Goal: Task Accomplishment & Management: Complete application form

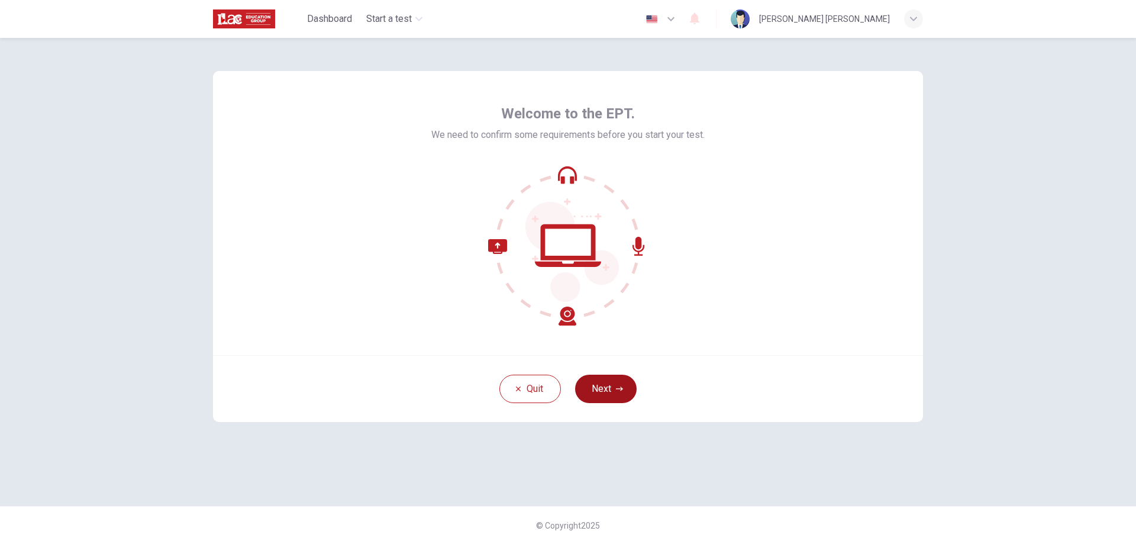
click at [626, 387] on button "Next" at bounding box center [606, 388] width 62 height 28
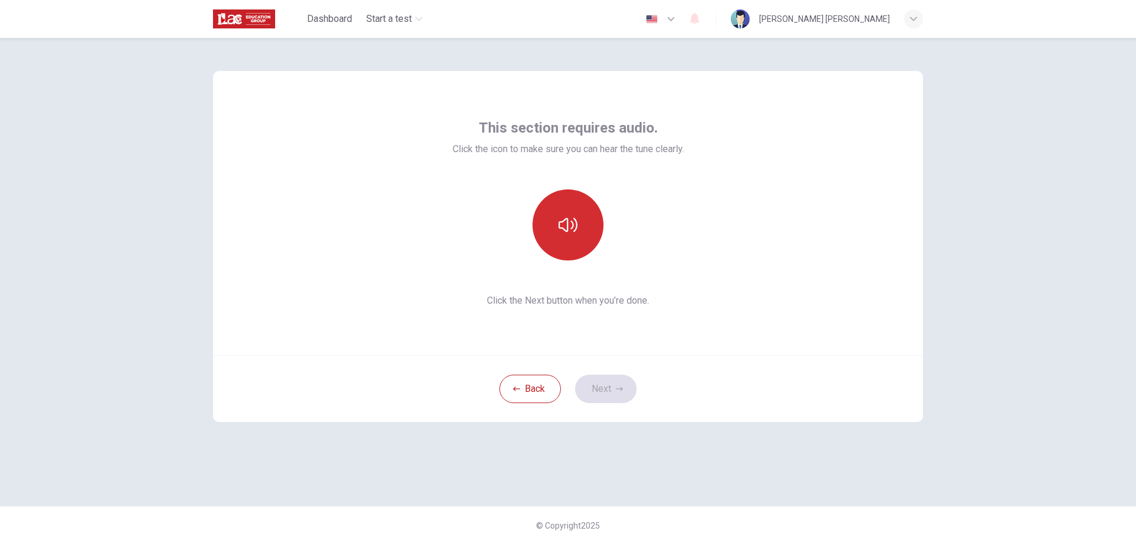
click at [570, 229] on icon "button" at bounding box center [567, 224] width 19 height 19
click at [613, 391] on button "Next" at bounding box center [606, 388] width 62 height 28
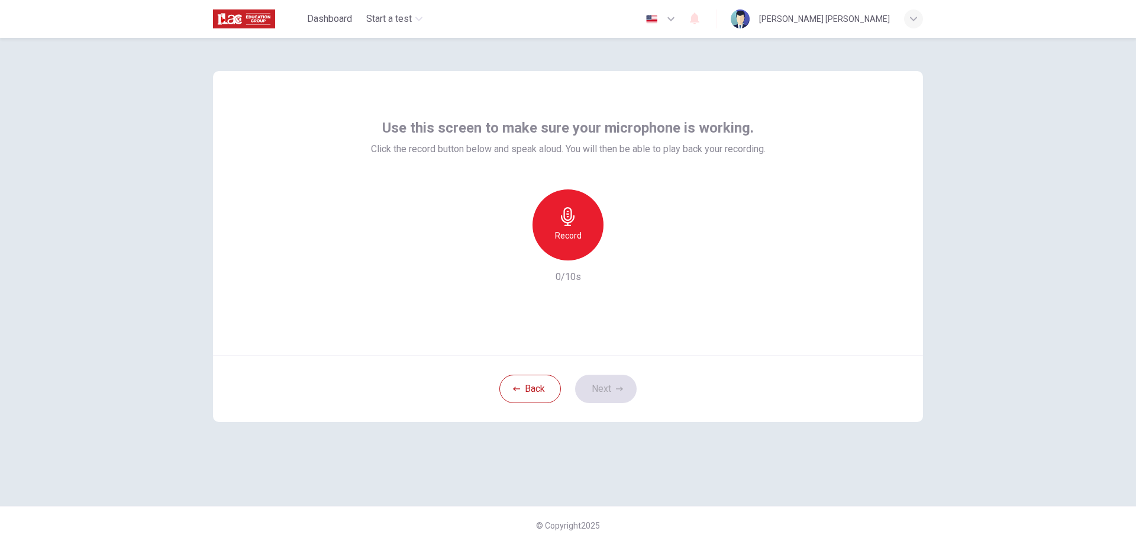
click at [562, 233] on h6 "Record" at bounding box center [568, 235] width 27 height 14
click at [565, 222] on icon "button" at bounding box center [568, 216] width 14 height 19
click at [623, 252] on icon "button" at bounding box center [622, 250] width 5 height 7
click at [619, 391] on icon "button" at bounding box center [619, 388] width 7 height 7
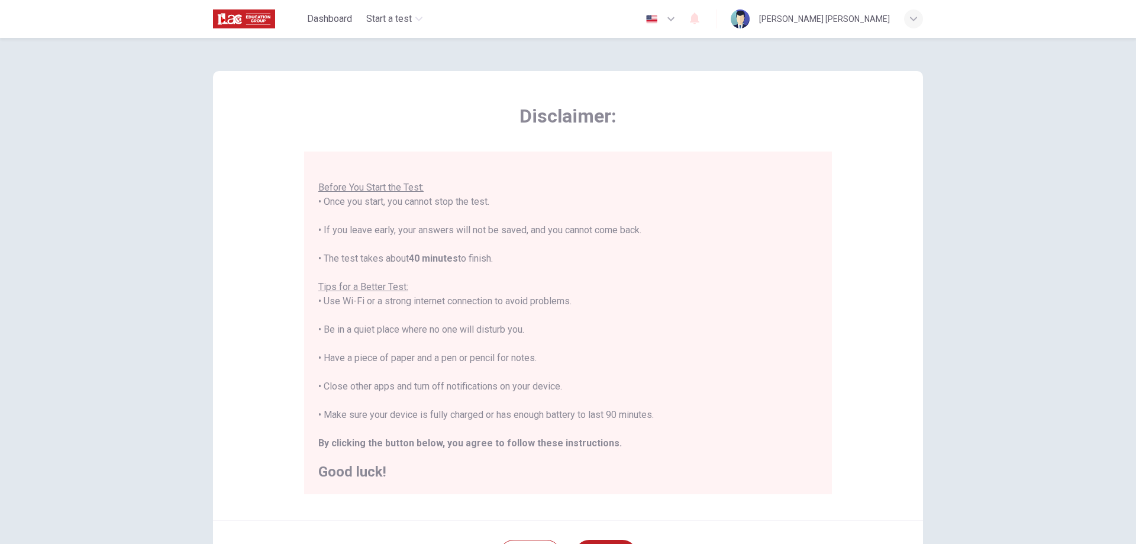
scroll to position [59, 0]
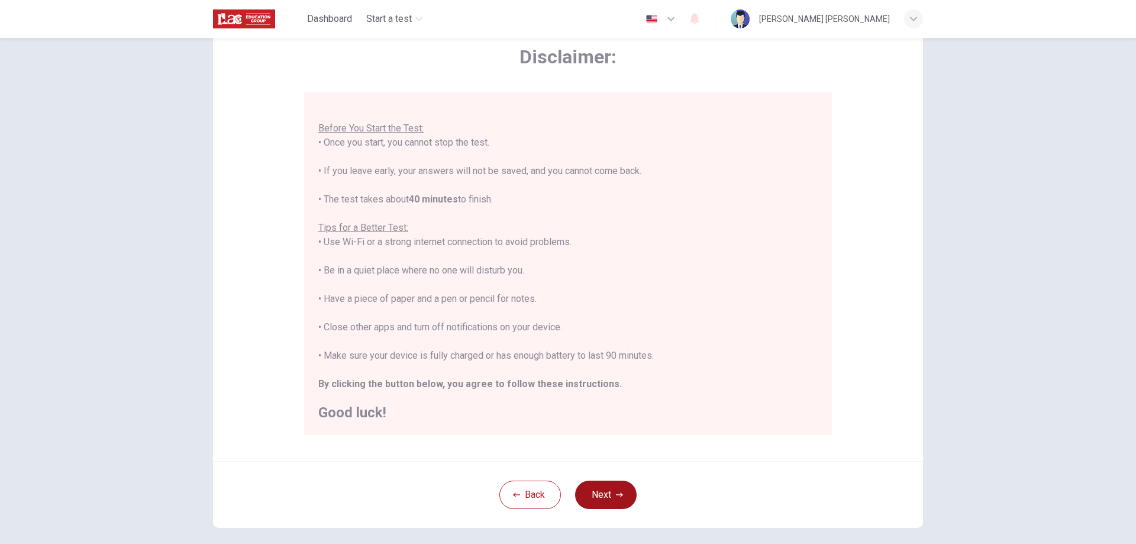
click at [582, 496] on button "Next" at bounding box center [606, 494] width 62 height 28
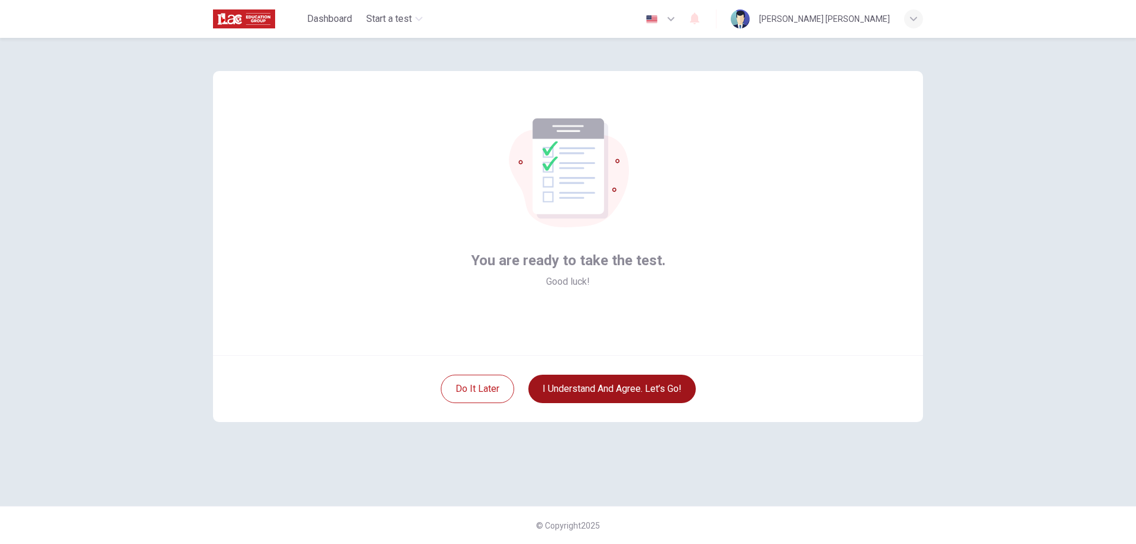
click at [586, 392] on button "I understand and agree. Let’s go!" at bounding box center [611, 388] width 167 height 28
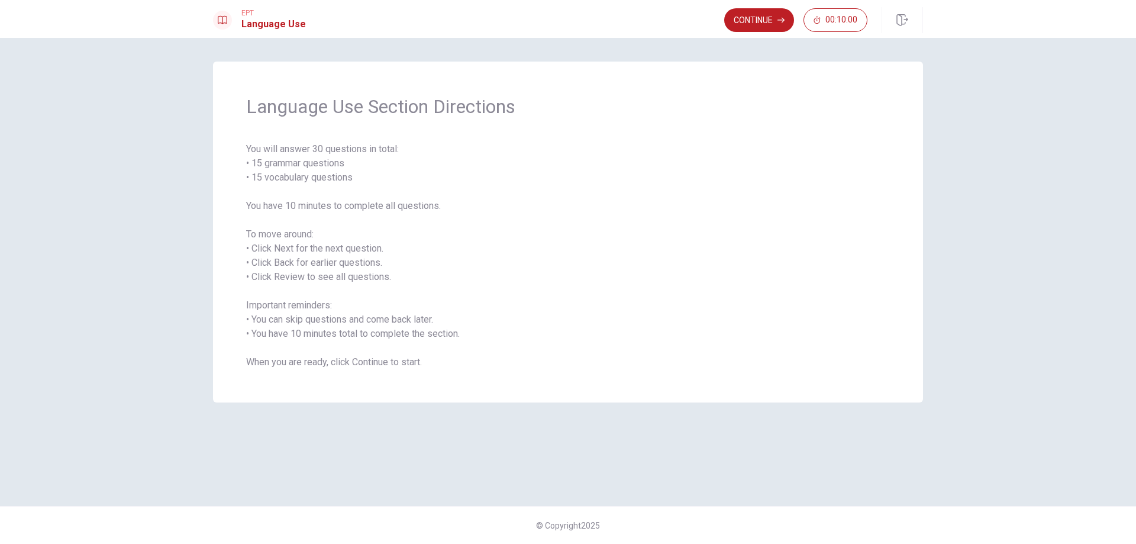
click at [476, 307] on span "You will answer 30 questions in total: • 15 grammar questions • 15 vocabulary q…" at bounding box center [567, 255] width 643 height 227
click at [749, 122] on div "Language Use Section Directions You will answer 30 questions in total: • 15 gra…" at bounding box center [568, 232] width 710 height 341
click at [755, 18] on button "Continue" at bounding box center [759, 20] width 70 height 24
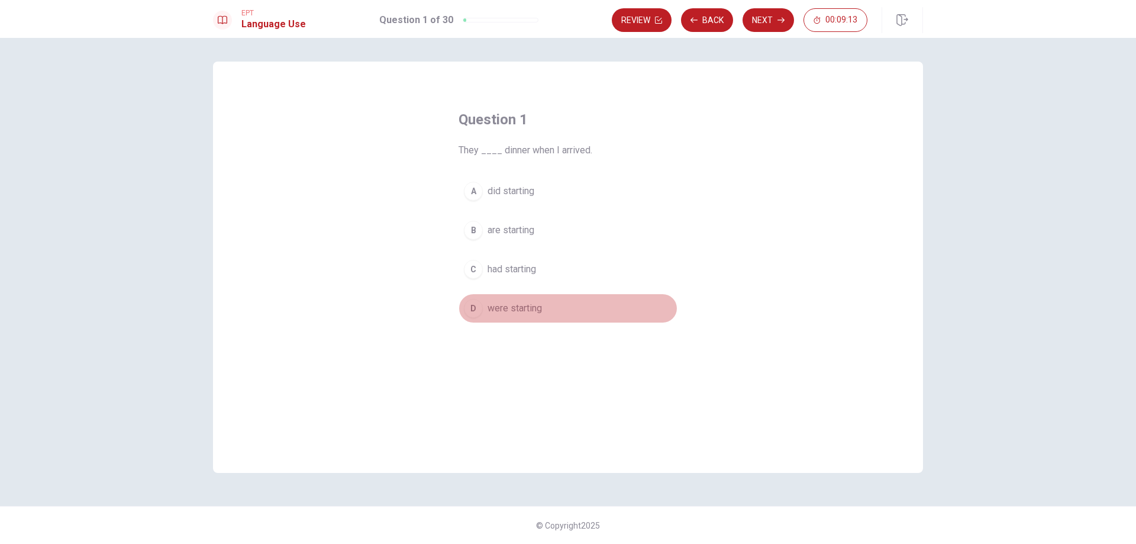
click at [510, 310] on span "were starting" at bounding box center [514, 308] width 54 height 14
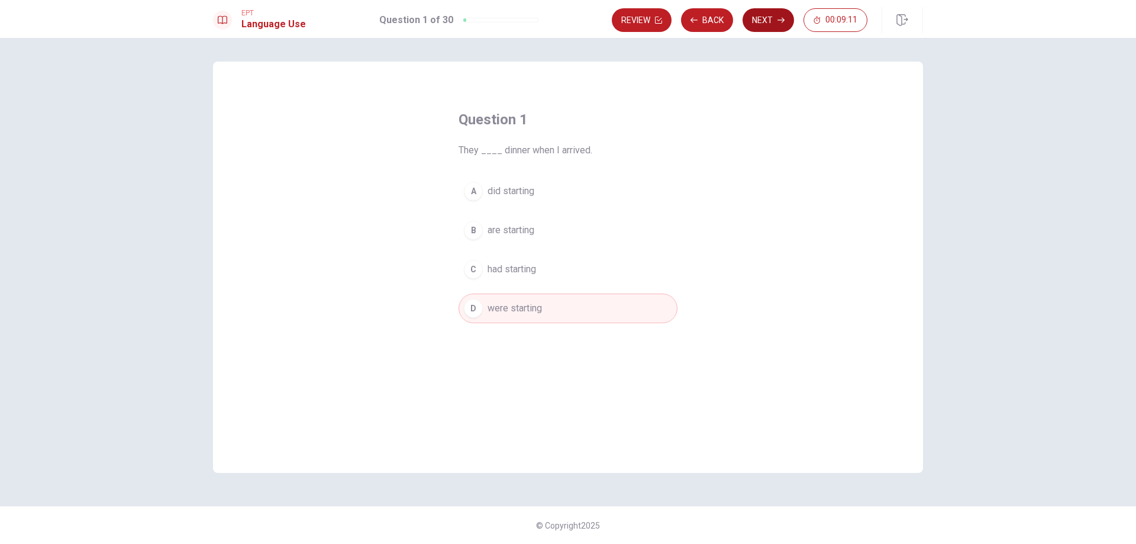
click at [774, 21] on button "Next" at bounding box center [767, 20] width 51 height 24
click at [475, 269] on div "C" at bounding box center [473, 269] width 19 height 19
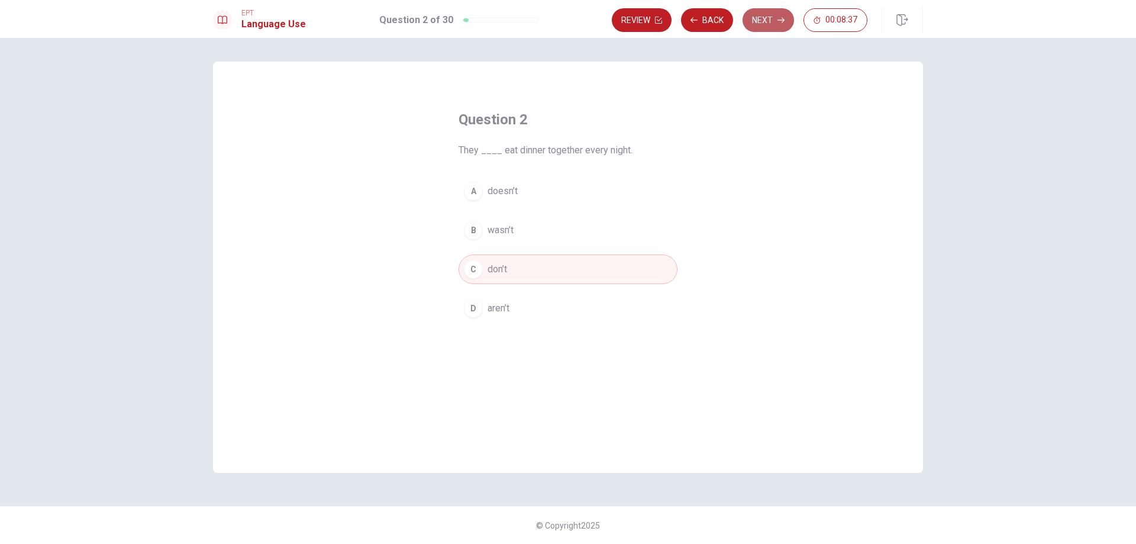
click at [761, 21] on button "Next" at bounding box center [767, 20] width 51 height 24
click at [475, 191] on div "A" at bounding box center [473, 191] width 19 height 19
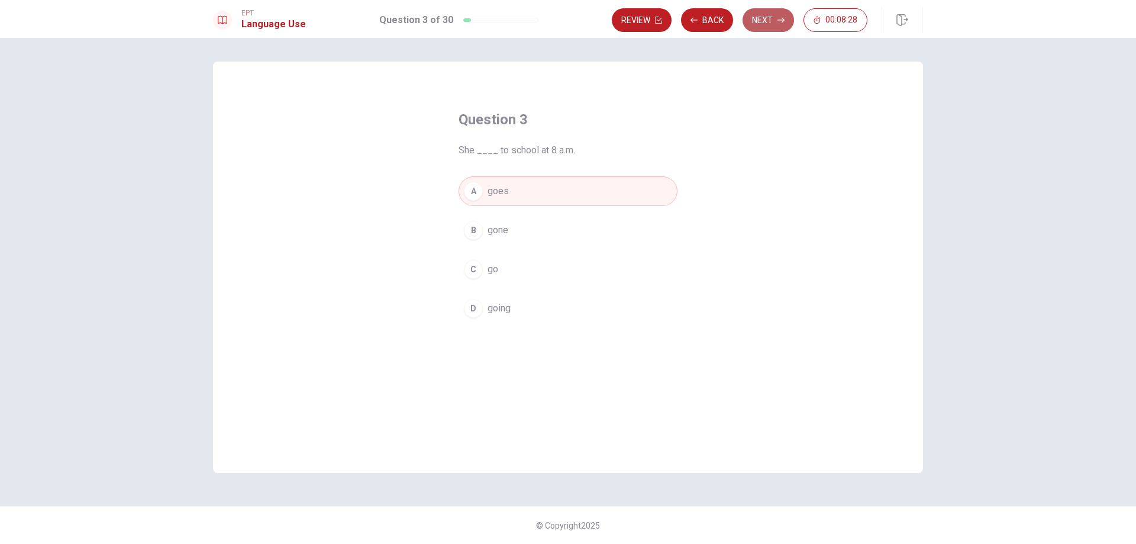
click at [762, 23] on button "Next" at bounding box center [767, 20] width 51 height 24
click at [472, 229] on div "B" at bounding box center [473, 230] width 19 height 19
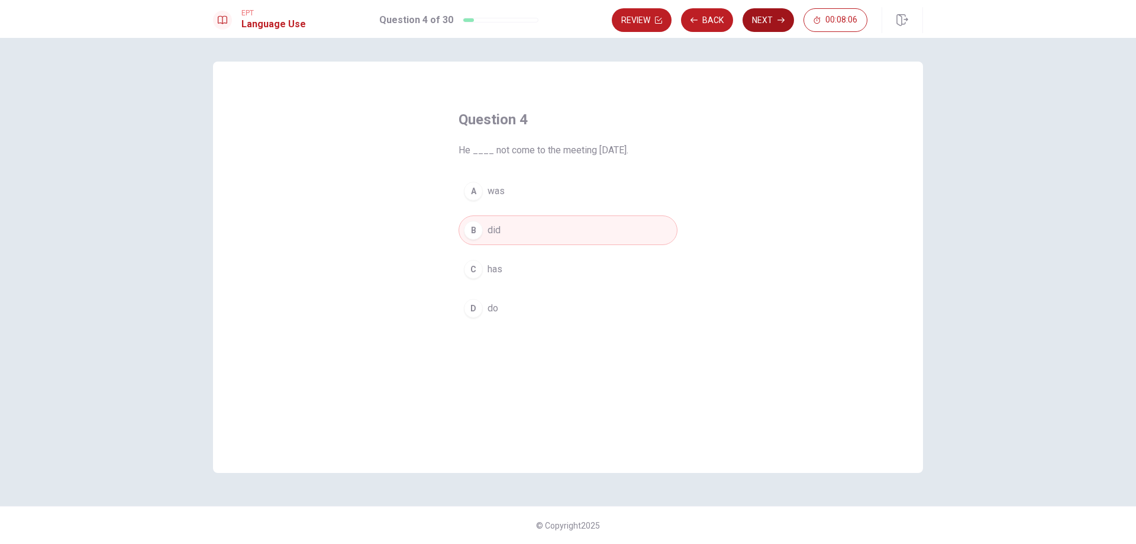
click at [762, 20] on button "Next" at bounding box center [767, 20] width 51 height 24
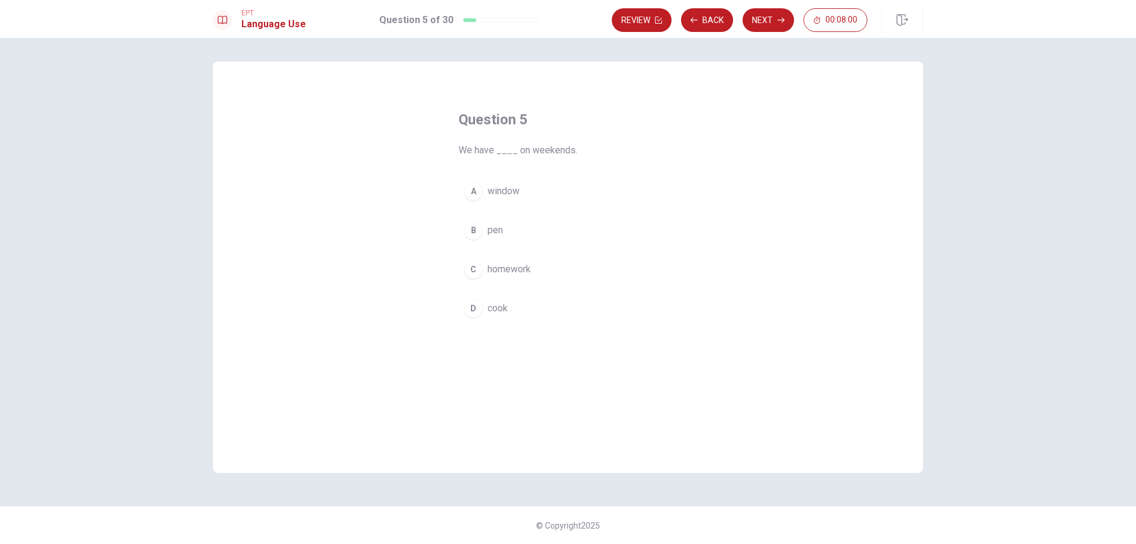
click at [480, 273] on div "C" at bounding box center [473, 269] width 19 height 19
click at [775, 24] on button "Next" at bounding box center [767, 20] width 51 height 24
click at [488, 224] on span "flower" at bounding box center [500, 230] width 26 height 14
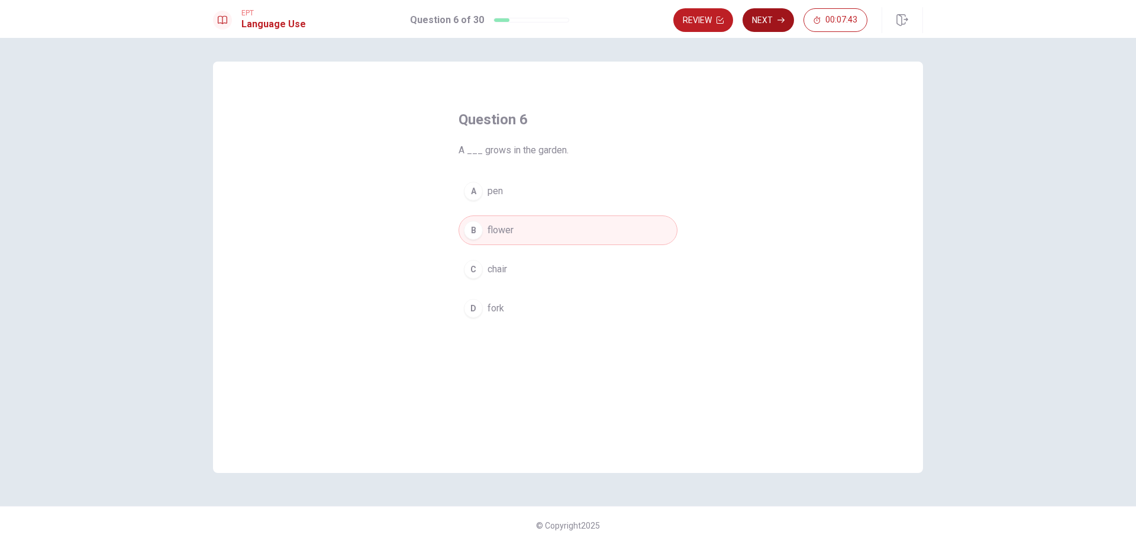
click at [775, 19] on button "Next" at bounding box center [767, 20] width 51 height 24
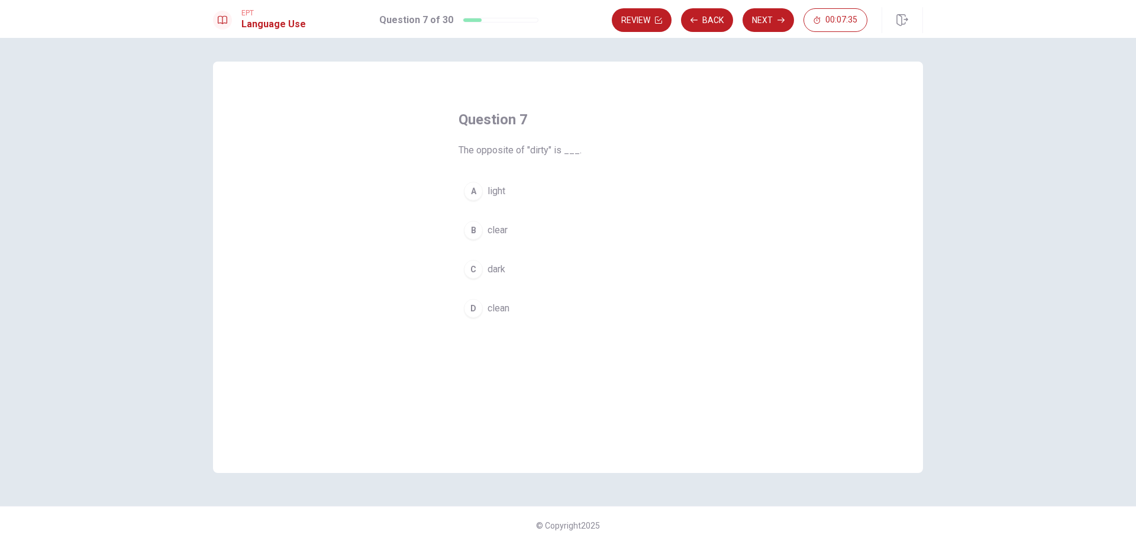
click at [499, 233] on span "clear" at bounding box center [497, 230] width 20 height 14
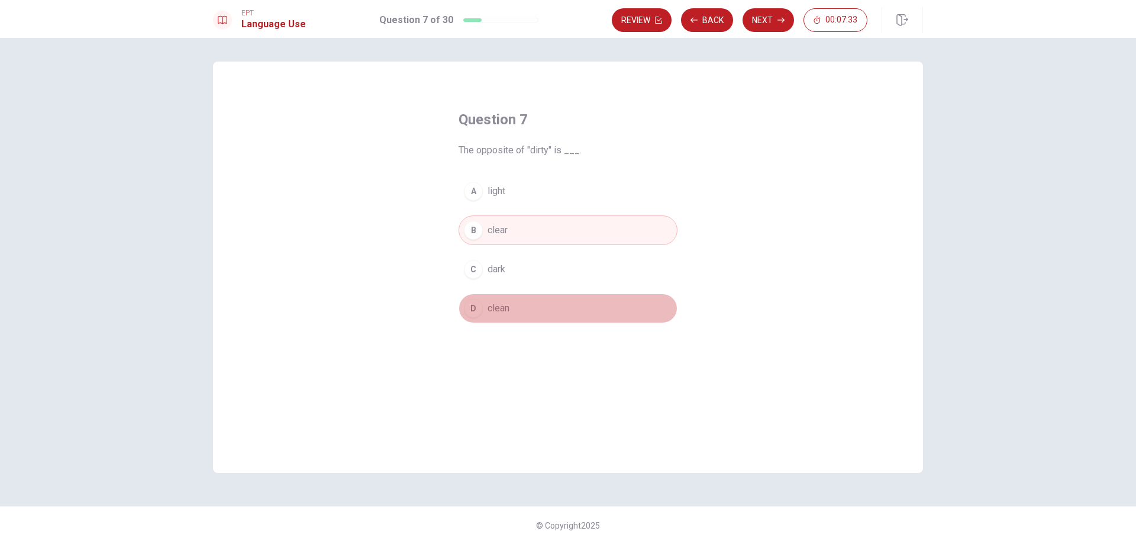
click at [497, 312] on span "clean" at bounding box center [498, 308] width 22 height 14
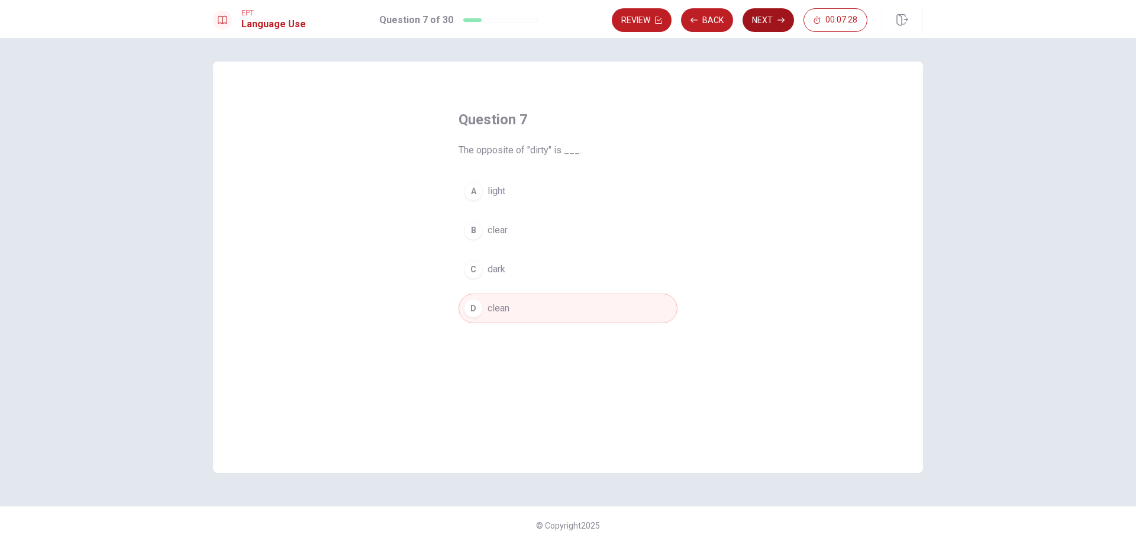
click at [759, 20] on button "Next" at bounding box center [767, 20] width 51 height 24
click at [561, 150] on span "A ___ is worn on the wrist." at bounding box center [567, 150] width 219 height 14
click at [516, 282] on button "C hat" at bounding box center [567, 269] width 219 height 30
click at [766, 23] on button "Next" at bounding box center [767, 20] width 51 height 24
click at [500, 305] on span "tree" at bounding box center [495, 308] width 17 height 14
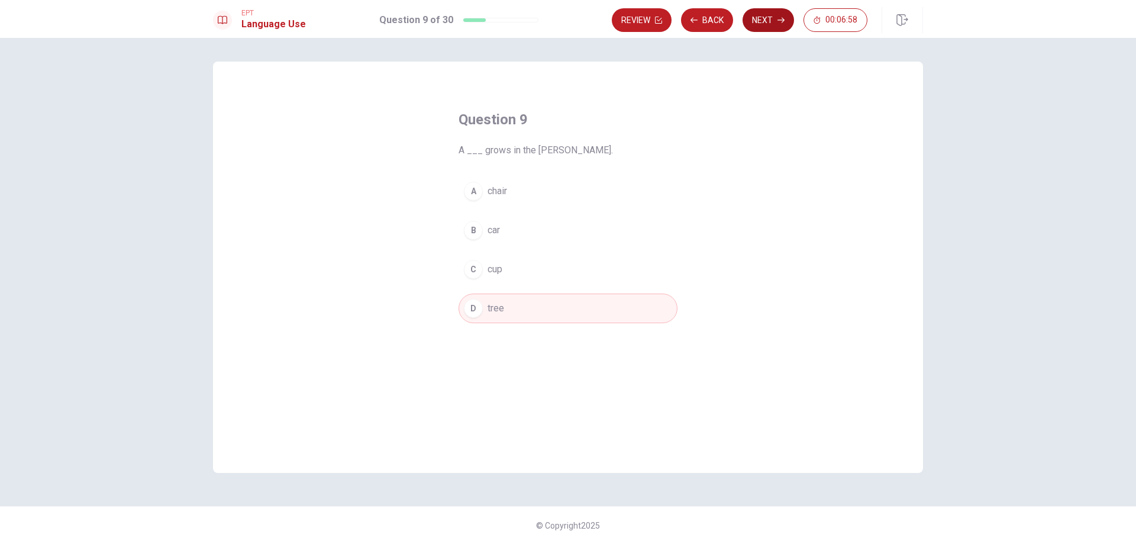
click at [759, 22] on button "Next" at bounding box center [767, 20] width 51 height 24
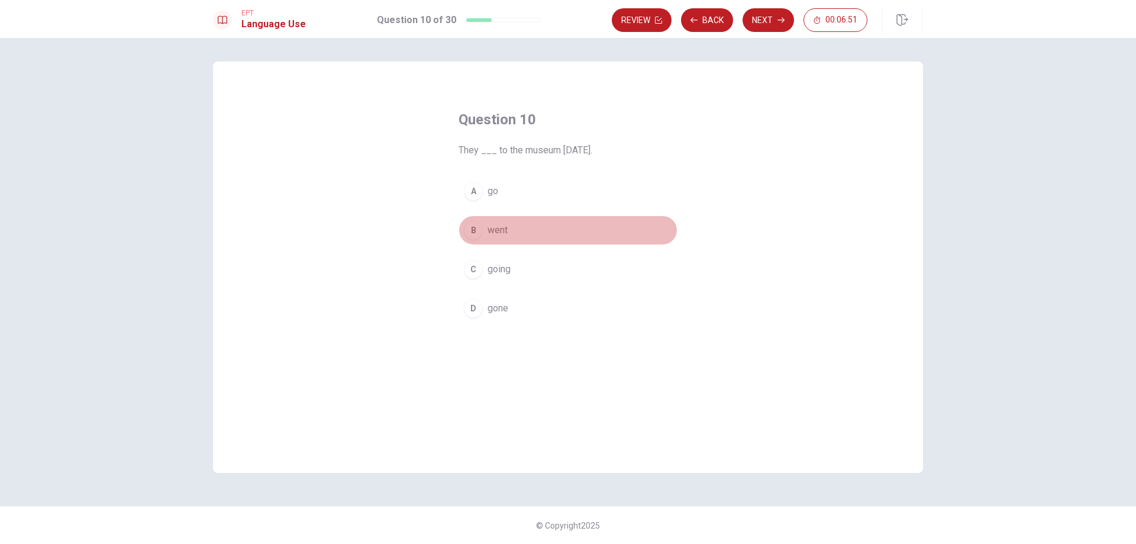
click at [507, 230] on span "went" at bounding box center [497, 230] width 20 height 14
click at [762, 22] on button "Next" at bounding box center [767, 20] width 51 height 24
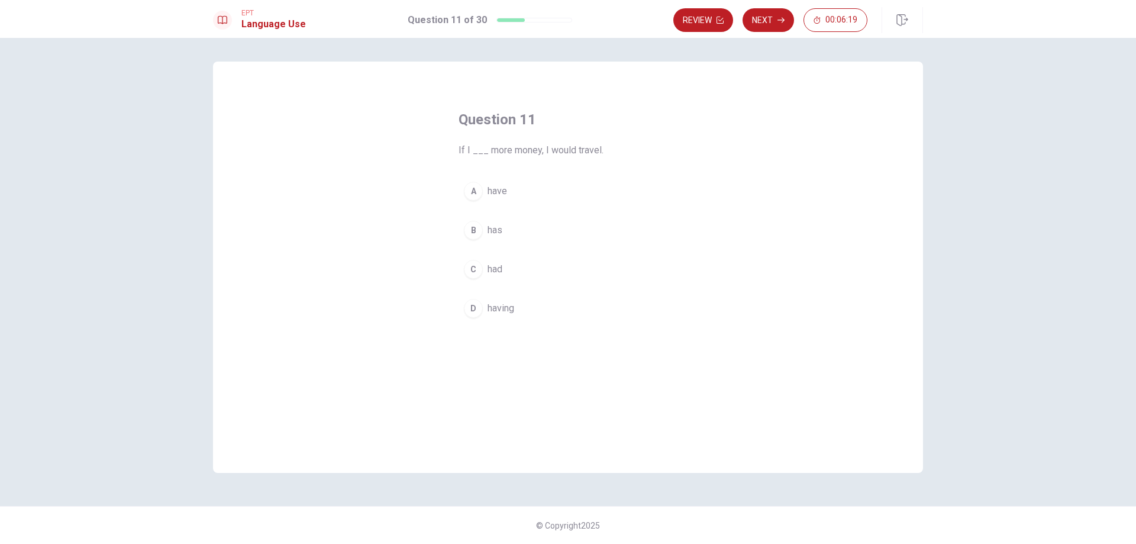
click at [481, 269] on div "C" at bounding box center [473, 269] width 19 height 19
click at [766, 24] on button "Next" at bounding box center [767, 20] width 51 height 24
click at [499, 190] on span "had" at bounding box center [494, 191] width 15 height 14
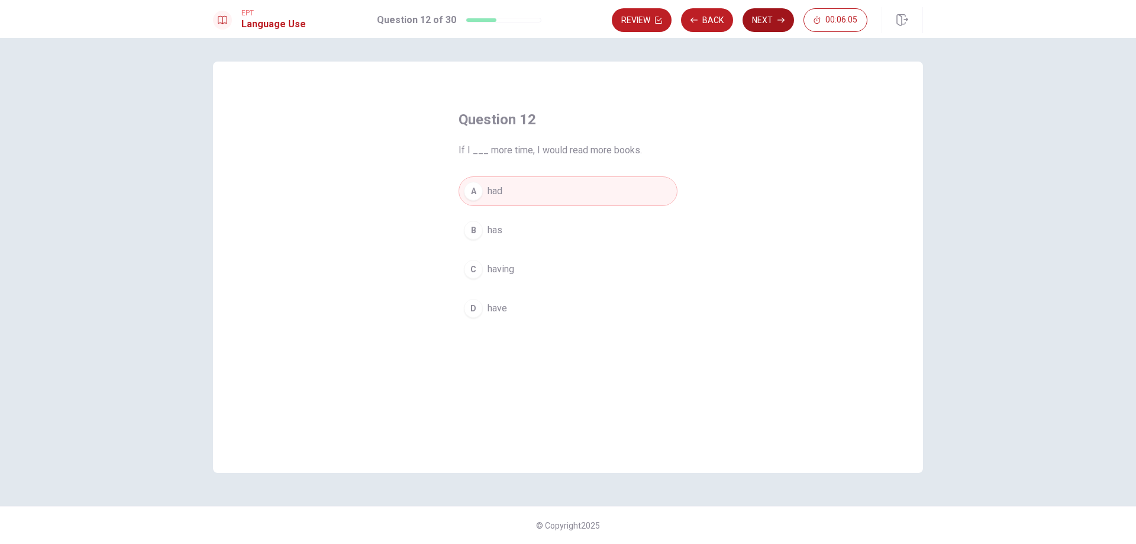
click at [774, 26] on button "Next" at bounding box center [767, 20] width 51 height 24
click at [502, 268] on span "showed up" at bounding box center [510, 269] width 46 height 14
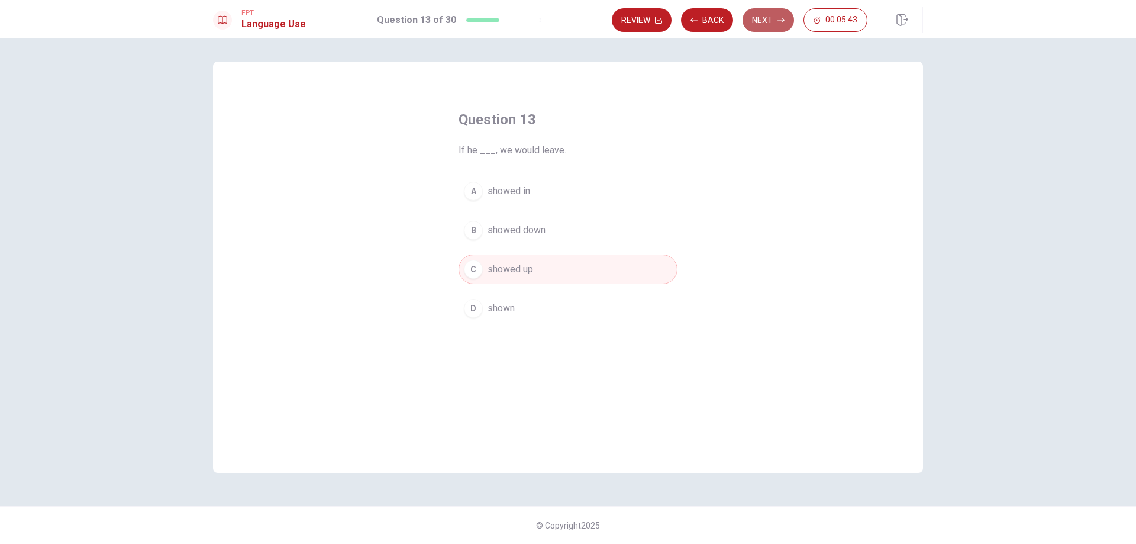
click at [769, 27] on button "Next" at bounding box center [767, 20] width 51 height 24
click at [508, 232] on span "didn’t go" at bounding box center [504, 230] width 35 height 14
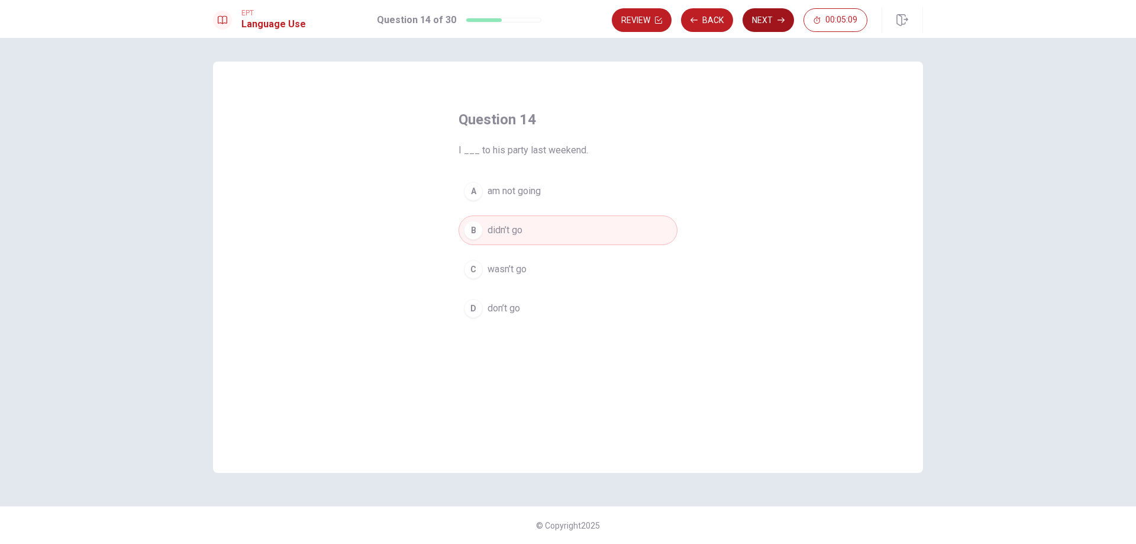
click at [761, 25] on button "Next" at bounding box center [767, 20] width 51 height 24
click at [493, 270] on span "Cut" at bounding box center [494, 269] width 14 height 14
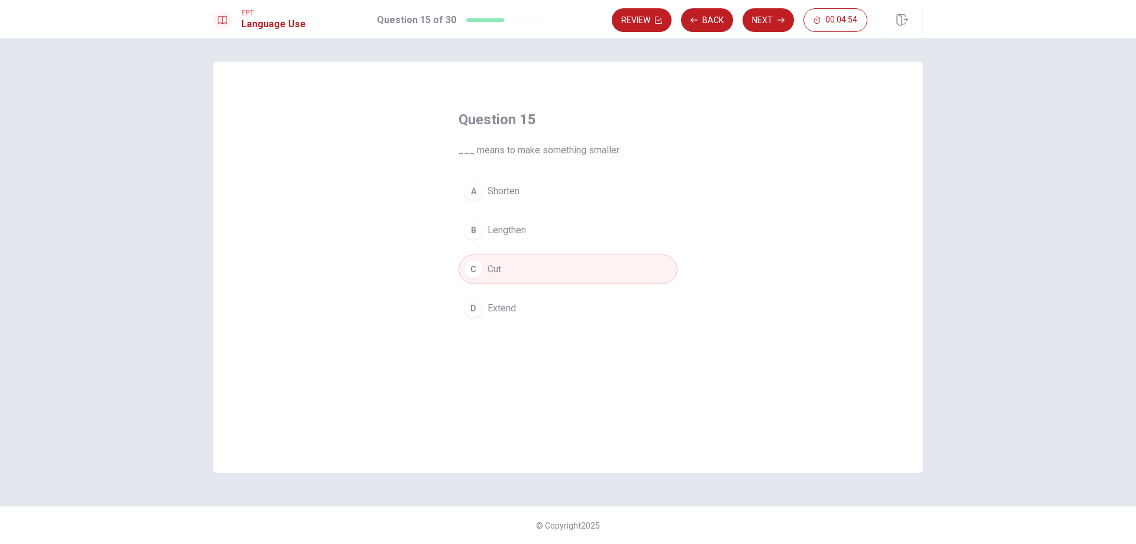
click at [520, 193] on button "A Shorten" at bounding box center [567, 191] width 219 height 30
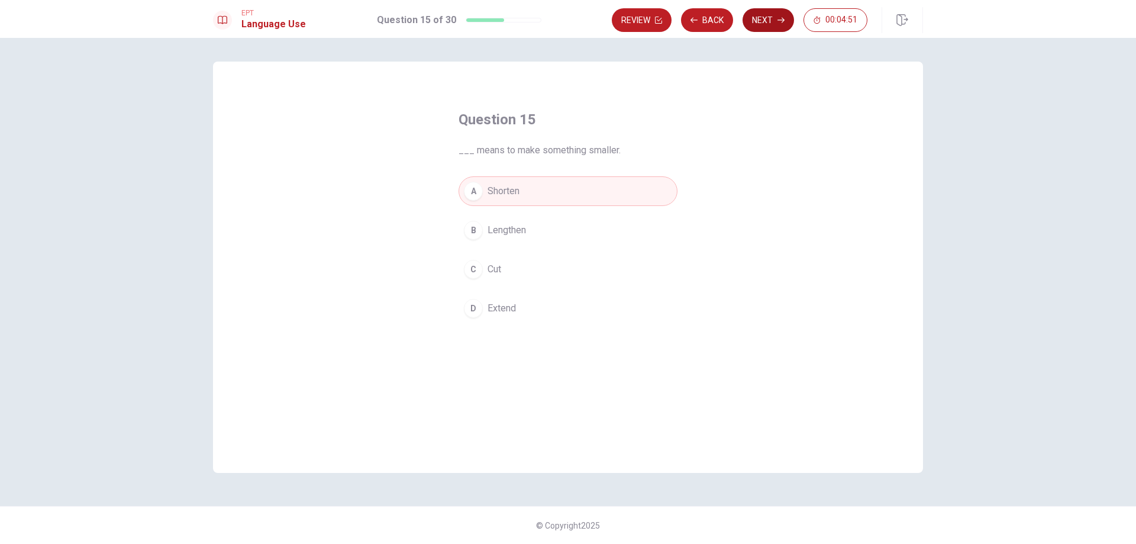
click at [758, 25] on button "Next" at bounding box center [767, 20] width 51 height 24
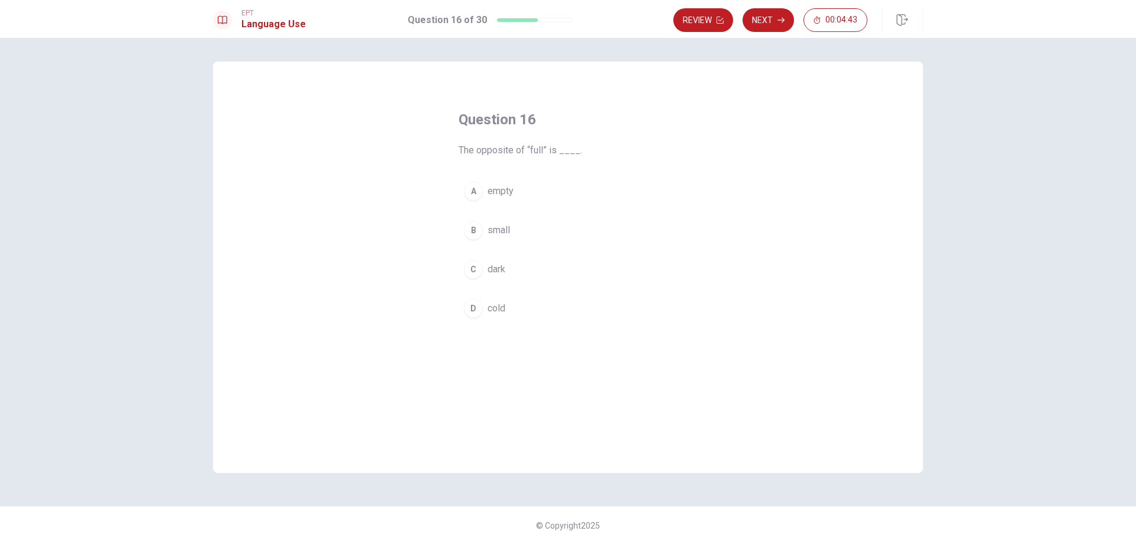
click at [500, 196] on span "empty" at bounding box center [500, 191] width 26 height 14
click at [761, 20] on button "Next" at bounding box center [767, 20] width 51 height 24
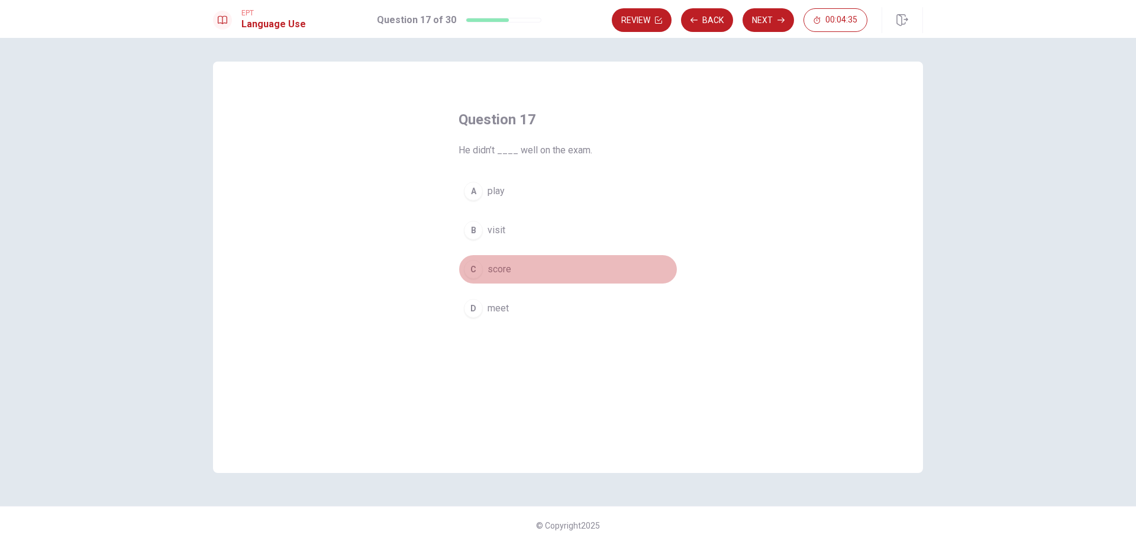
click at [493, 273] on span "score" at bounding box center [499, 269] width 24 height 14
click at [772, 20] on button "Next" at bounding box center [767, 20] width 51 height 24
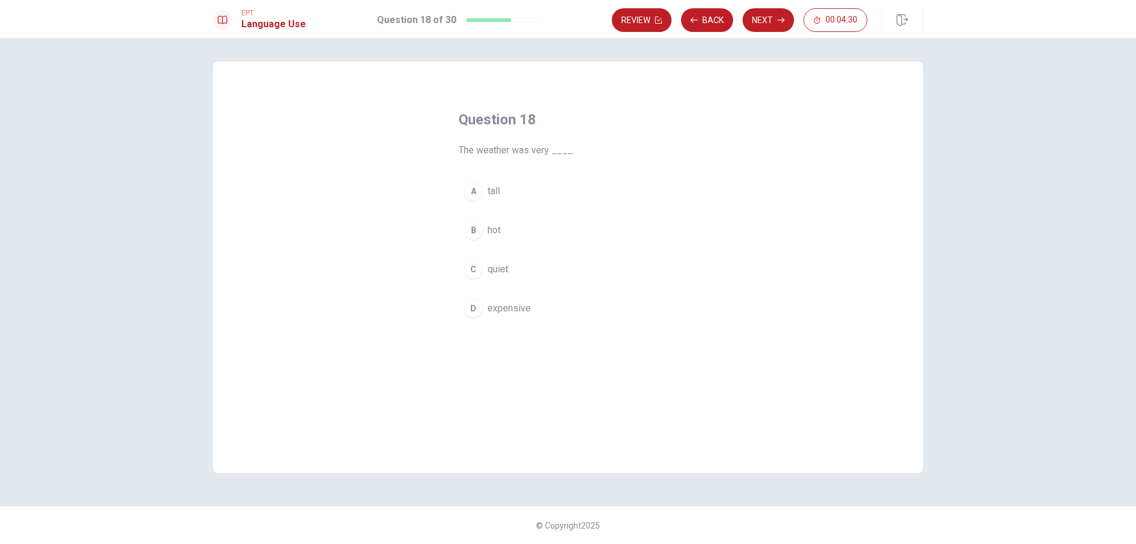
click at [491, 232] on span "hot" at bounding box center [493, 230] width 13 height 14
click at [759, 21] on button "Next" at bounding box center [767, 20] width 51 height 24
click at [483, 306] on button "D sad" at bounding box center [567, 308] width 219 height 30
click at [760, 22] on button "Next" at bounding box center [767, 20] width 51 height 24
click at [760, 22] on div "Review Back Next 00:04:22" at bounding box center [739, 20] width 255 height 24
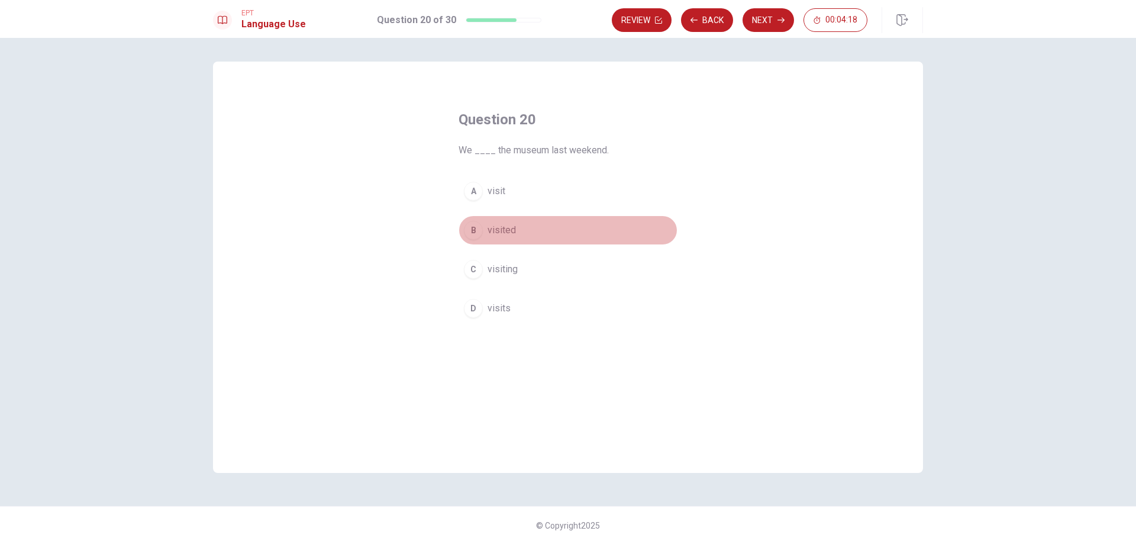
click at [509, 227] on span "visited" at bounding box center [501, 230] width 28 height 14
click at [766, 20] on button "Next" at bounding box center [767, 20] width 51 height 24
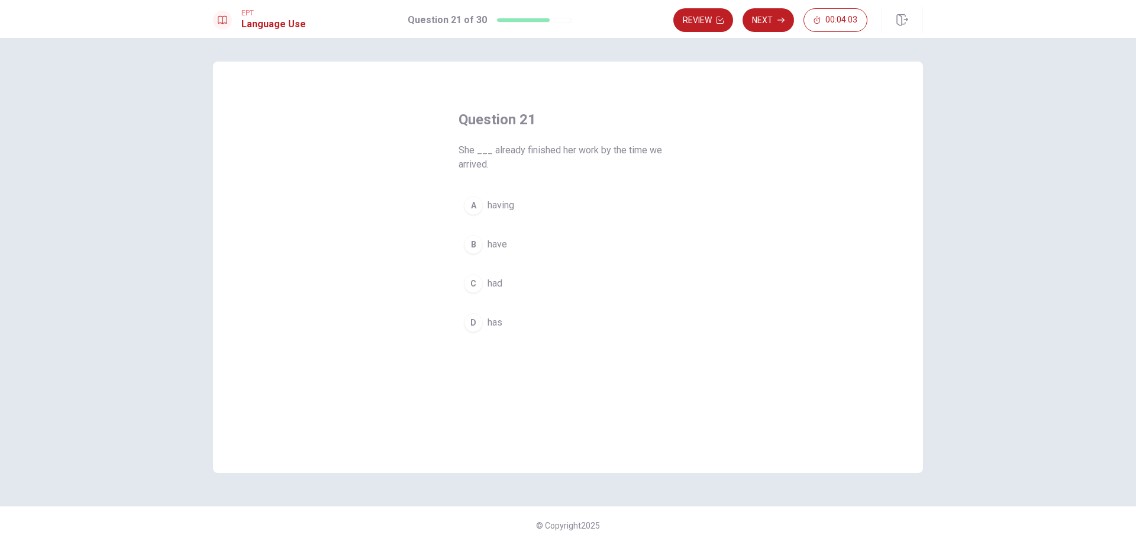
click at [502, 247] on span "have" at bounding box center [497, 244] width 20 height 14
click at [510, 321] on button "D has" at bounding box center [567, 323] width 219 height 30
click at [507, 273] on button "C had" at bounding box center [567, 284] width 219 height 30
click at [777, 25] on button "Next" at bounding box center [767, 20] width 51 height 24
click at [510, 190] on button "A sent" at bounding box center [567, 191] width 219 height 30
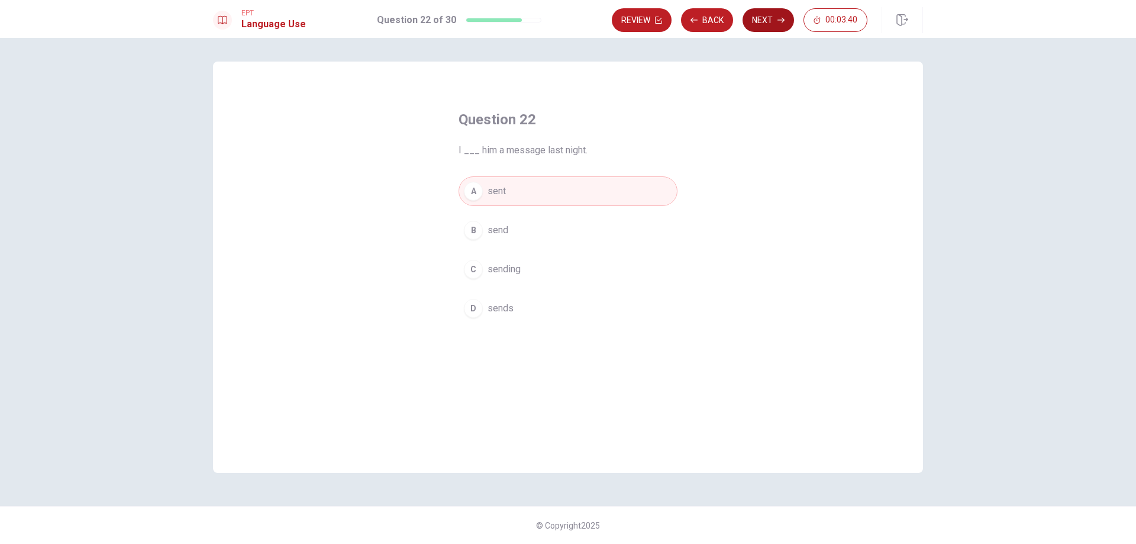
click at [755, 24] on button "Next" at bounding box center [767, 20] width 51 height 24
click at [516, 310] on span "are traveling" at bounding box center [512, 308] width 51 height 14
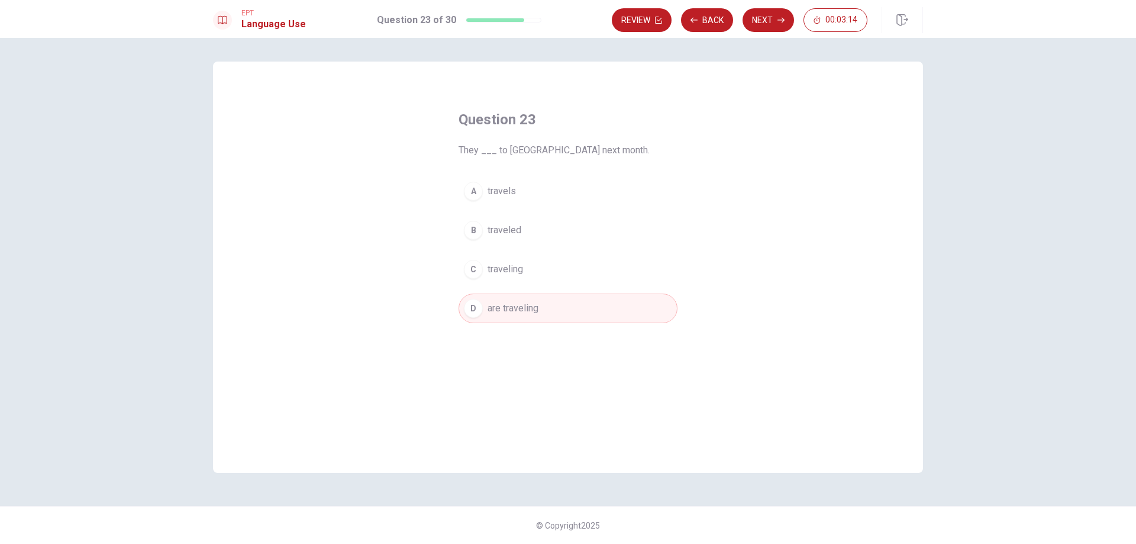
click at [523, 187] on button "A travels" at bounding box center [567, 191] width 219 height 30
click at [536, 297] on button "D are traveling" at bounding box center [567, 308] width 219 height 30
click at [766, 18] on button "Next" at bounding box center [767, 20] width 51 height 24
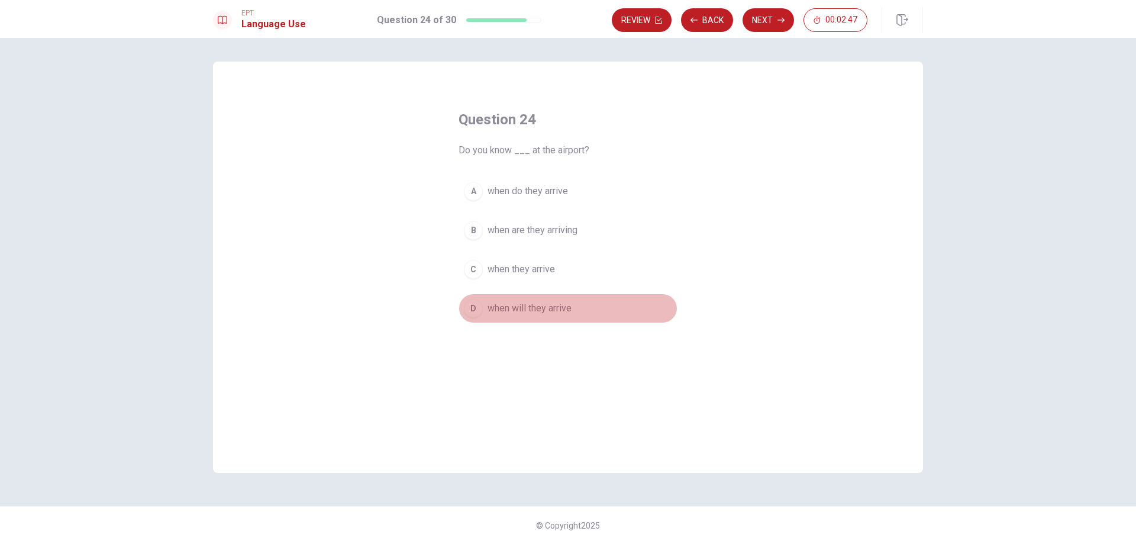
click at [512, 313] on span "when will they arrive" at bounding box center [529, 308] width 84 height 14
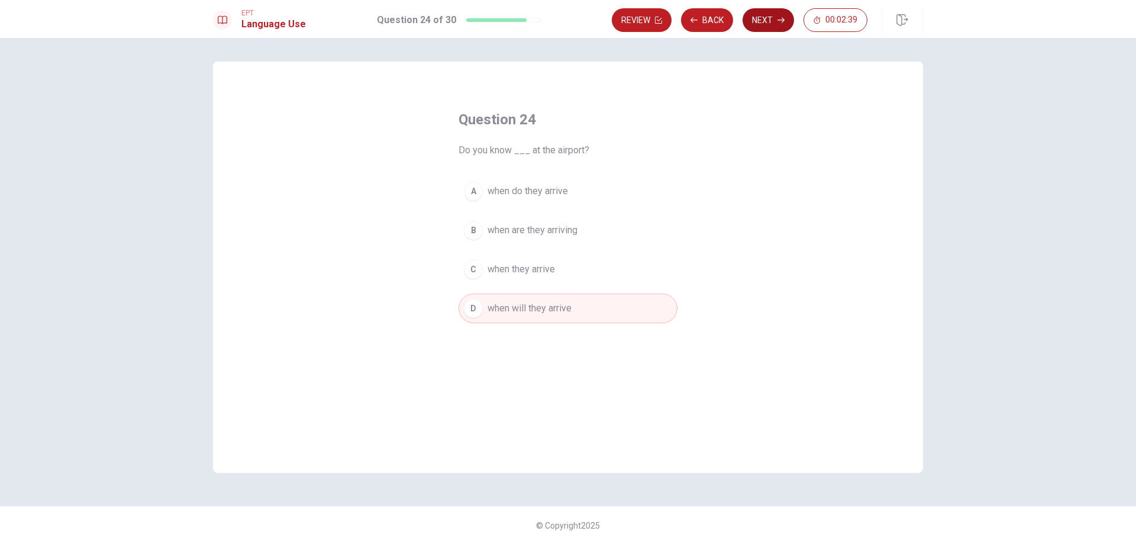
click at [757, 21] on button "Next" at bounding box center [767, 20] width 51 height 24
click at [495, 225] on span "limit" at bounding box center [496, 230] width 18 height 14
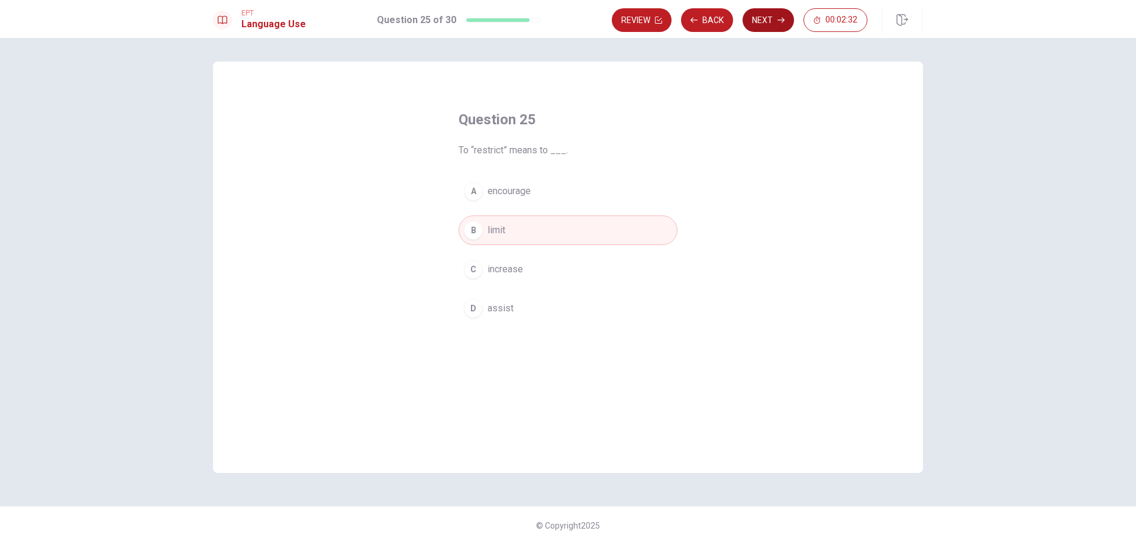
click at [783, 20] on icon "button" at bounding box center [780, 20] width 7 height 5
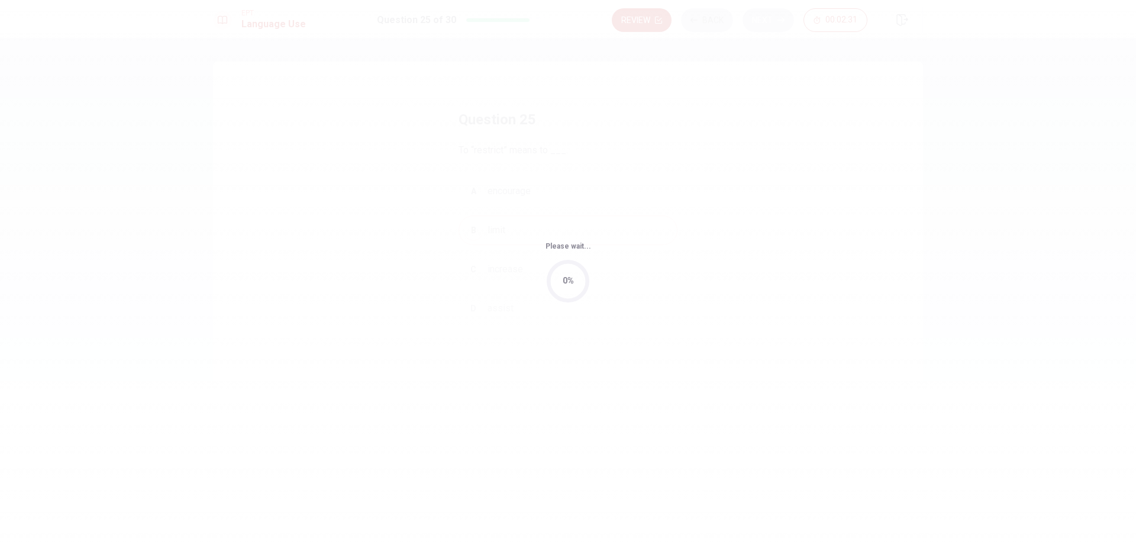
click at [783, 20] on body "This site uses cookies, as explained in our Privacy Policy . If you agree to th…" at bounding box center [568, 272] width 1136 height 544
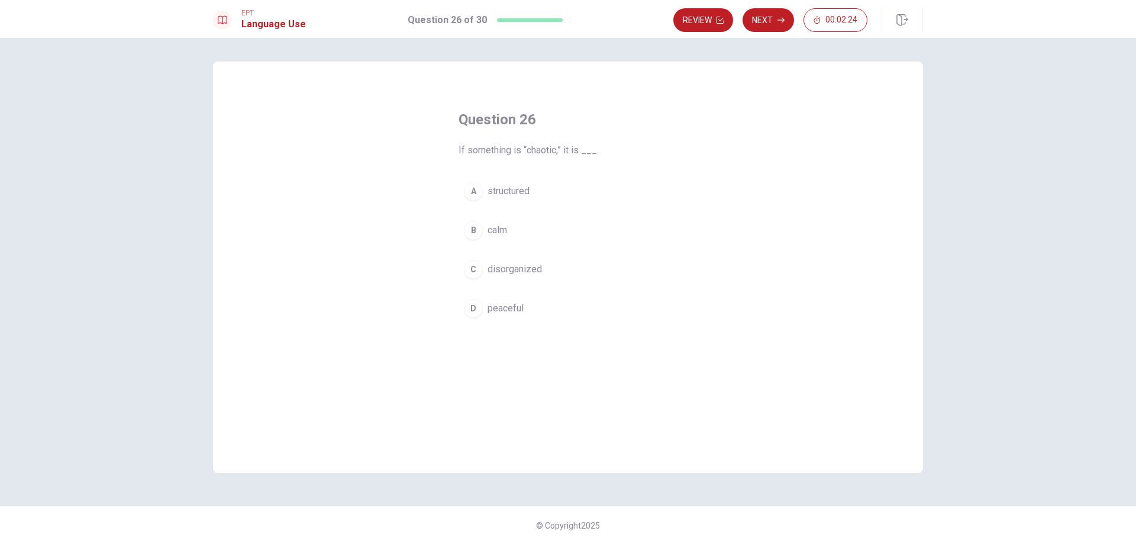
click at [528, 271] on span "disorganized" at bounding box center [514, 269] width 54 height 14
click at [782, 20] on icon "button" at bounding box center [780, 20] width 7 height 5
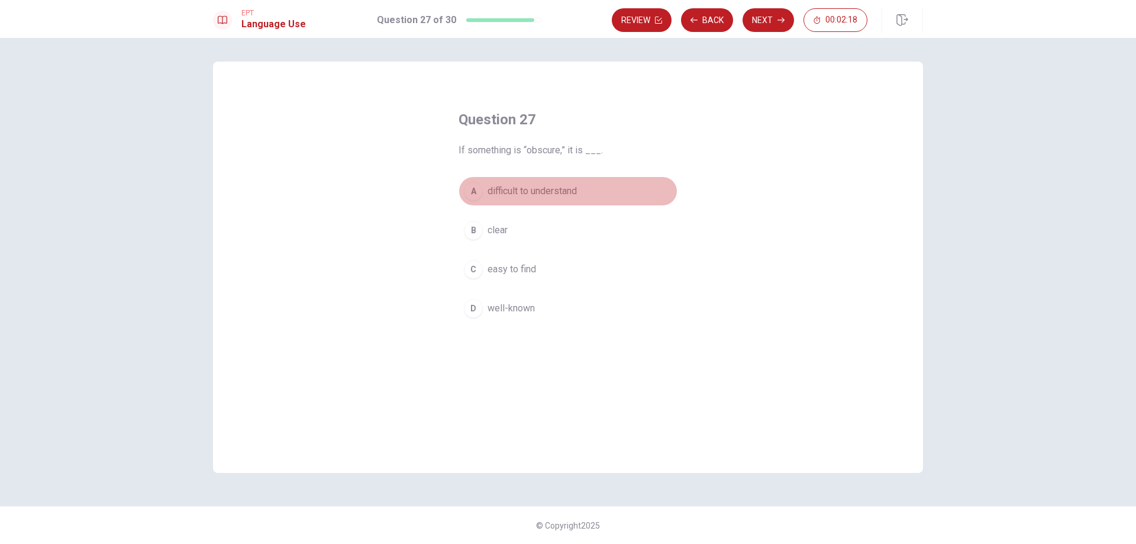
click at [531, 189] on span "difficult to understand" at bounding box center [531, 191] width 89 height 14
click at [774, 18] on button "Next" at bounding box center [767, 20] width 51 height 24
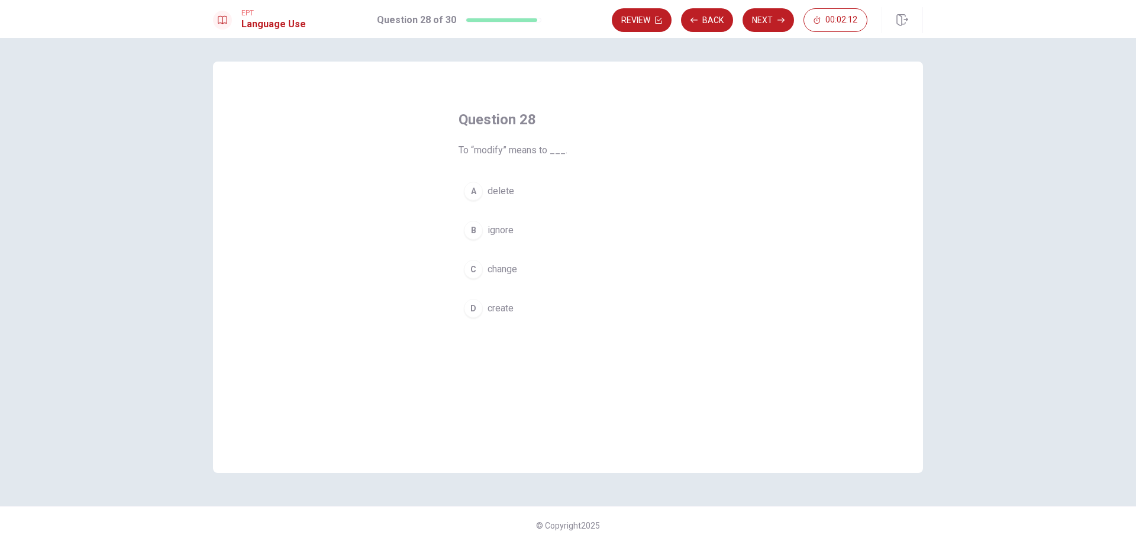
click at [500, 269] on span "change" at bounding box center [502, 269] width 30 height 14
click at [774, 9] on button "Next" at bounding box center [767, 20] width 51 height 24
click at [501, 267] on span "avoid" at bounding box center [498, 269] width 22 height 14
click at [779, 24] on button "Next" at bounding box center [767, 20] width 51 height 24
click at [509, 234] on span "receive" at bounding box center [502, 230] width 31 height 14
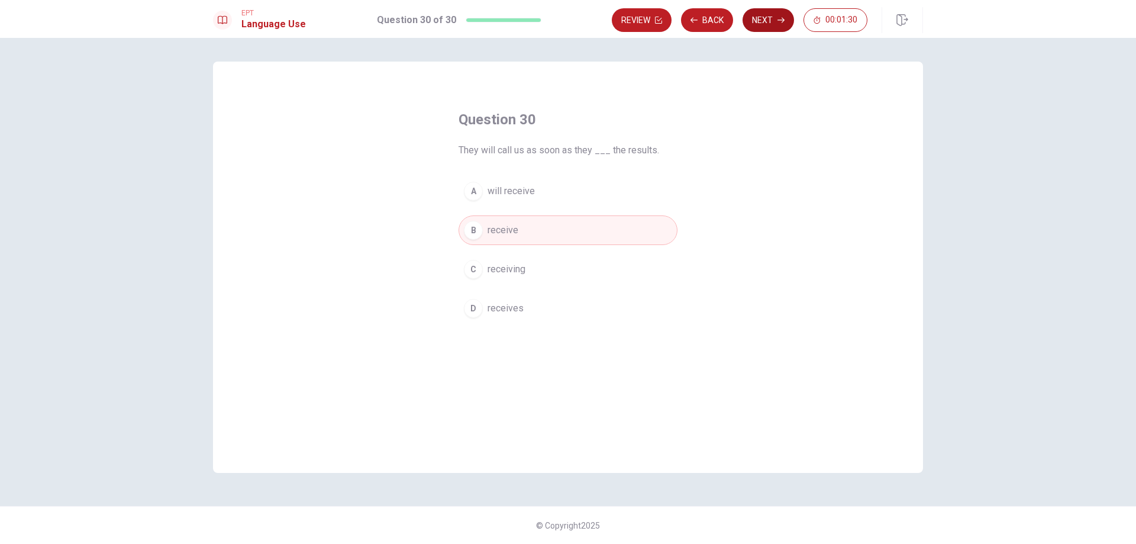
click at [758, 24] on button "Next" at bounding box center [767, 20] width 51 height 24
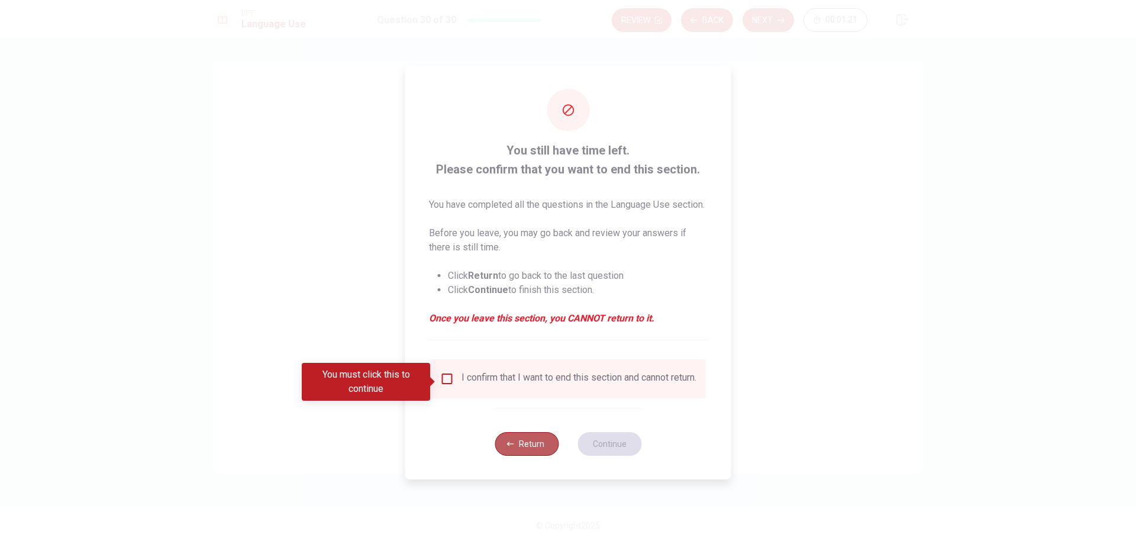
click at [545, 444] on button "Return" at bounding box center [526, 444] width 64 height 24
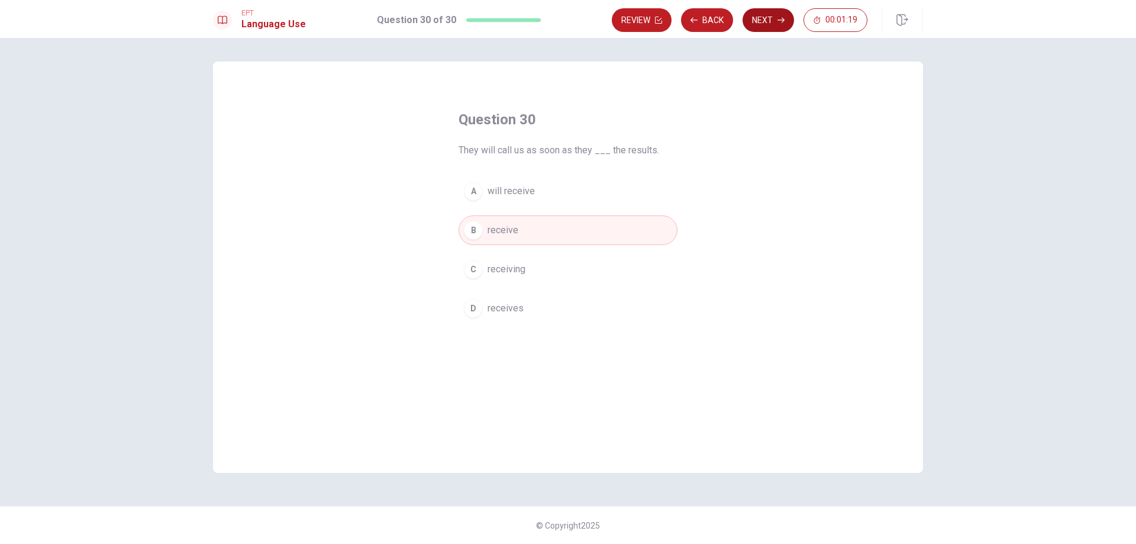
click at [780, 13] on button "Next" at bounding box center [767, 20] width 51 height 24
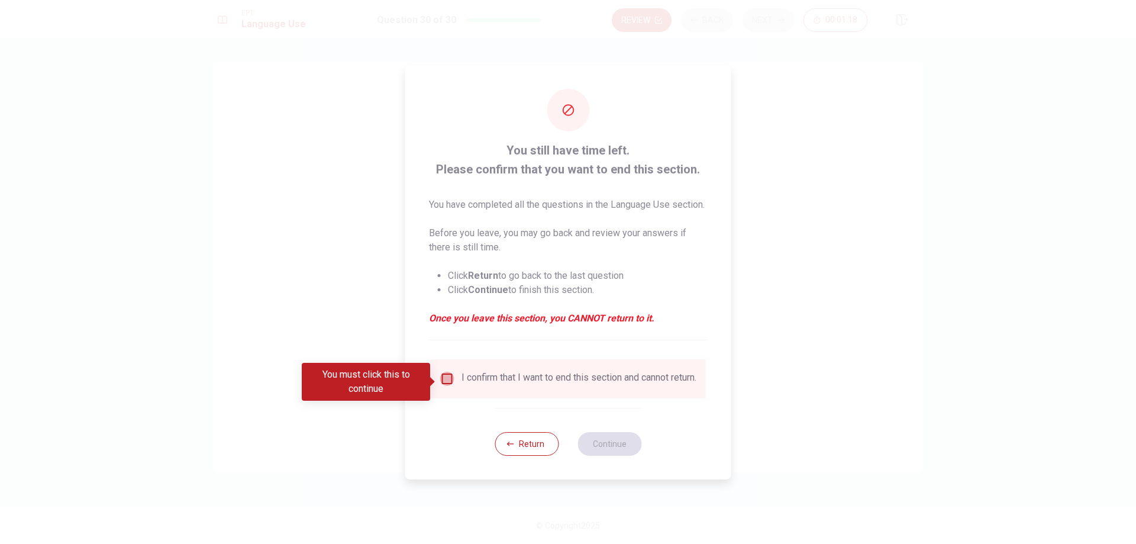
click at [451, 380] on input "You must click this to continue" at bounding box center [447, 378] width 14 height 14
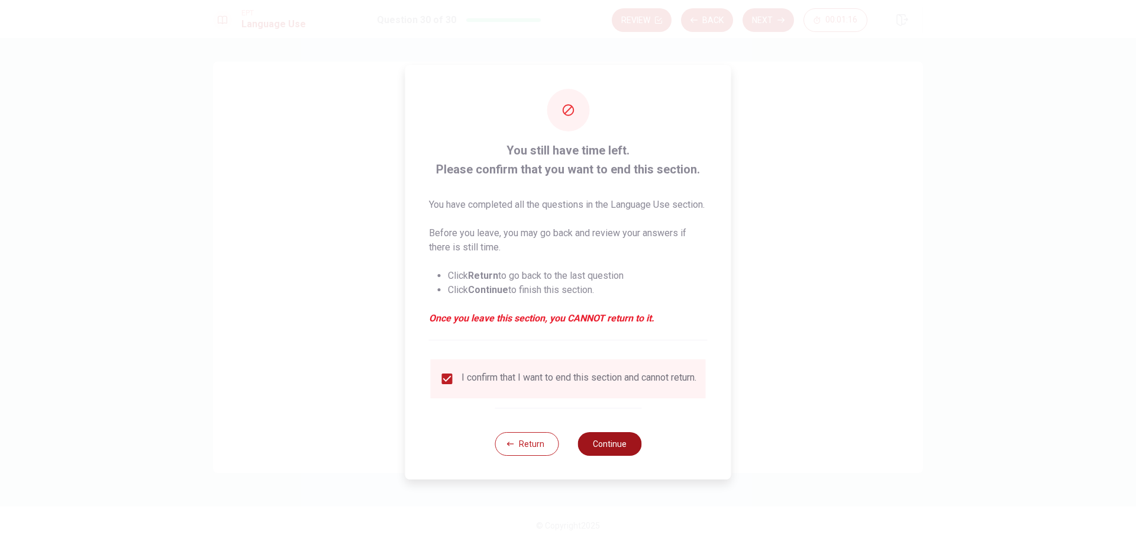
click at [613, 454] on button "Continue" at bounding box center [609, 444] width 64 height 24
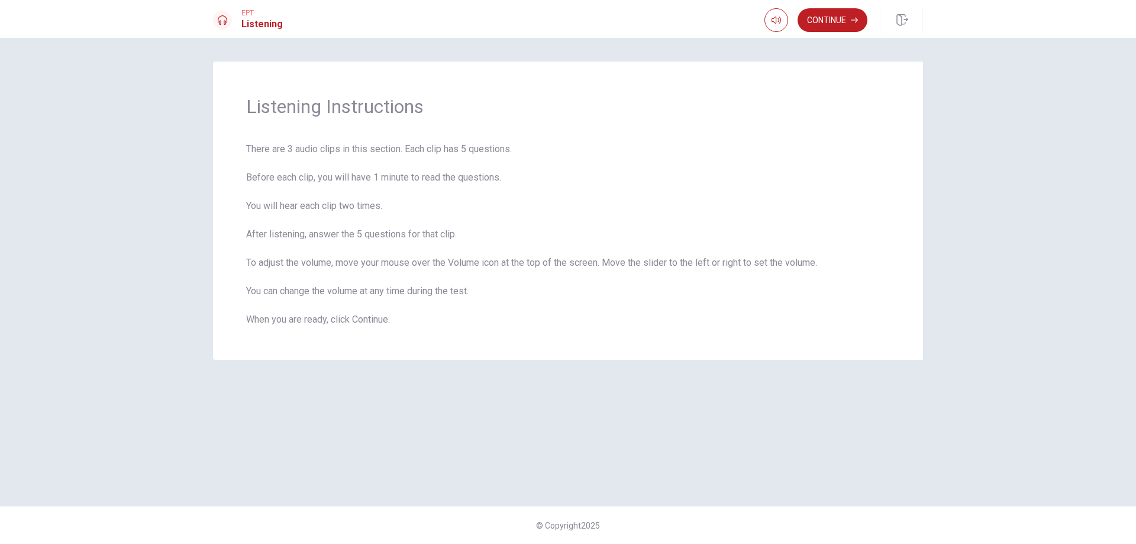
click at [821, 18] on button "Continue" at bounding box center [832, 20] width 70 height 24
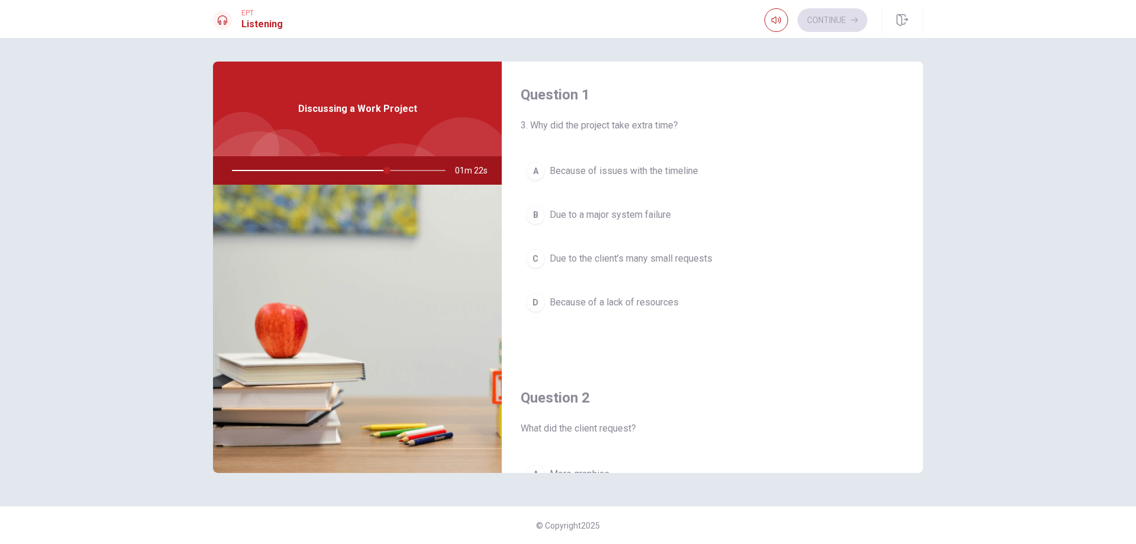
click at [564, 258] on span "Due to the client’s many small requests" at bounding box center [630, 258] width 163 height 14
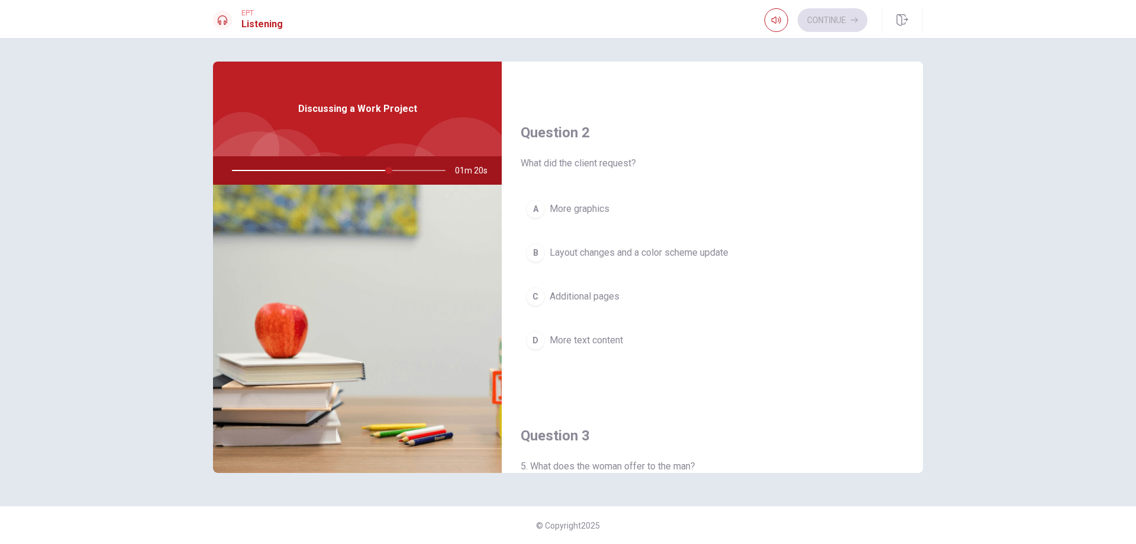
scroll to position [237, 0]
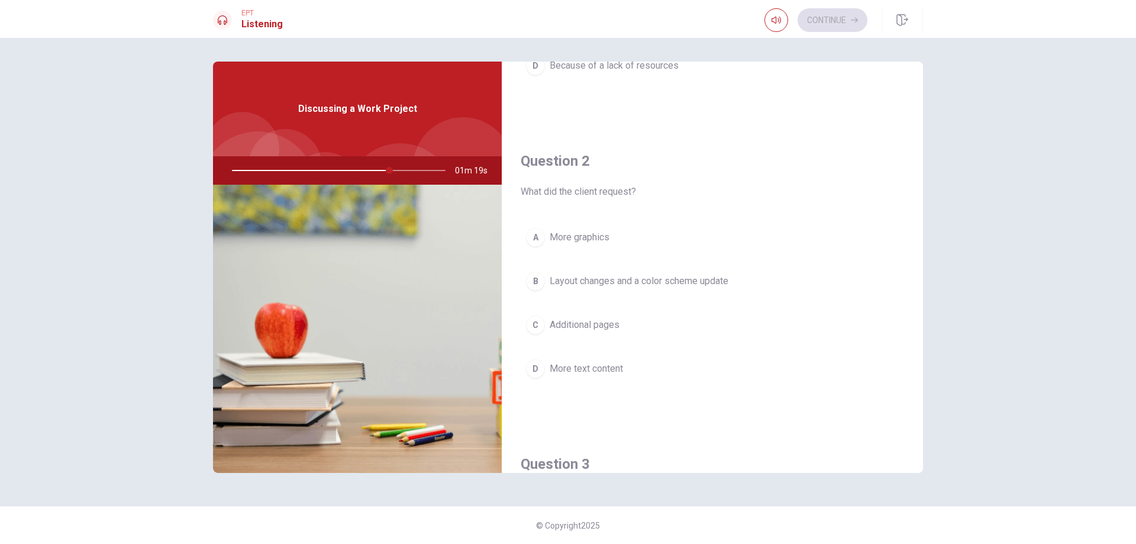
click at [587, 284] on span "Layout changes and a color scheme update" at bounding box center [638, 281] width 179 height 14
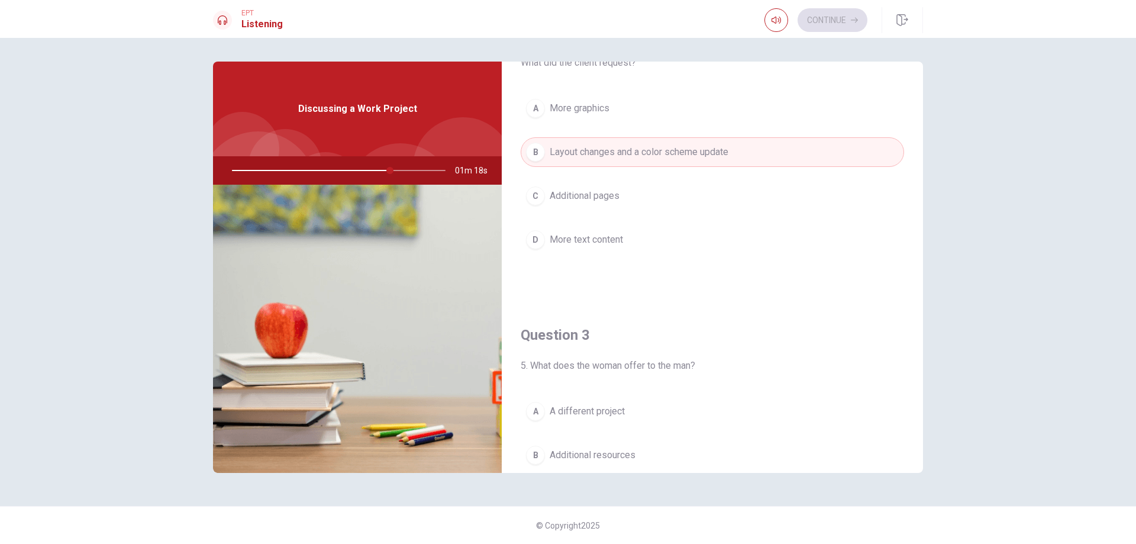
scroll to position [532, 0]
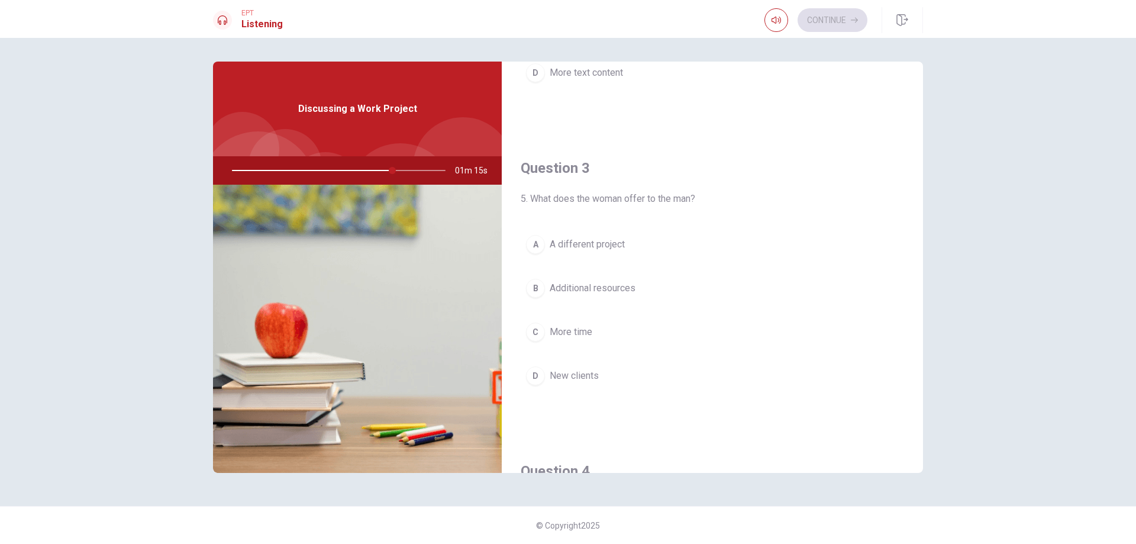
click at [591, 288] on span "Additional resources" at bounding box center [592, 288] width 86 height 14
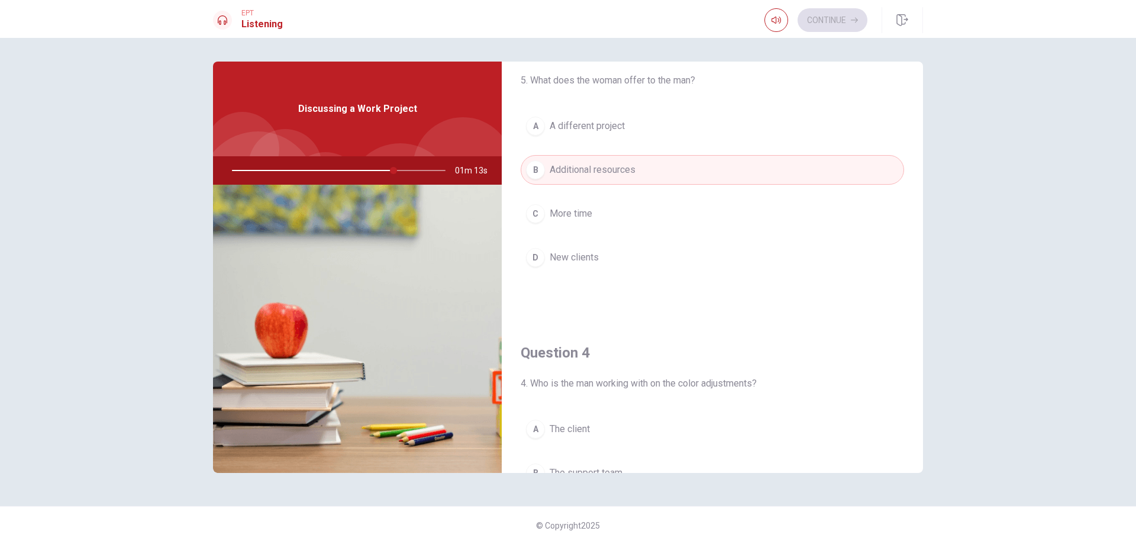
scroll to position [828, 0]
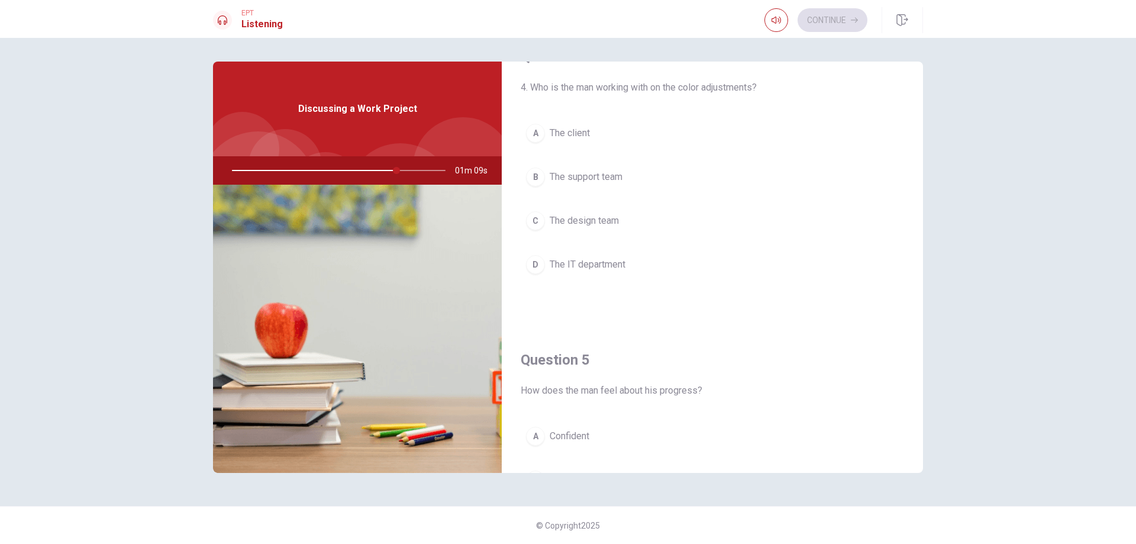
click at [575, 228] on button "C The design team" at bounding box center [711, 221] width 383 height 30
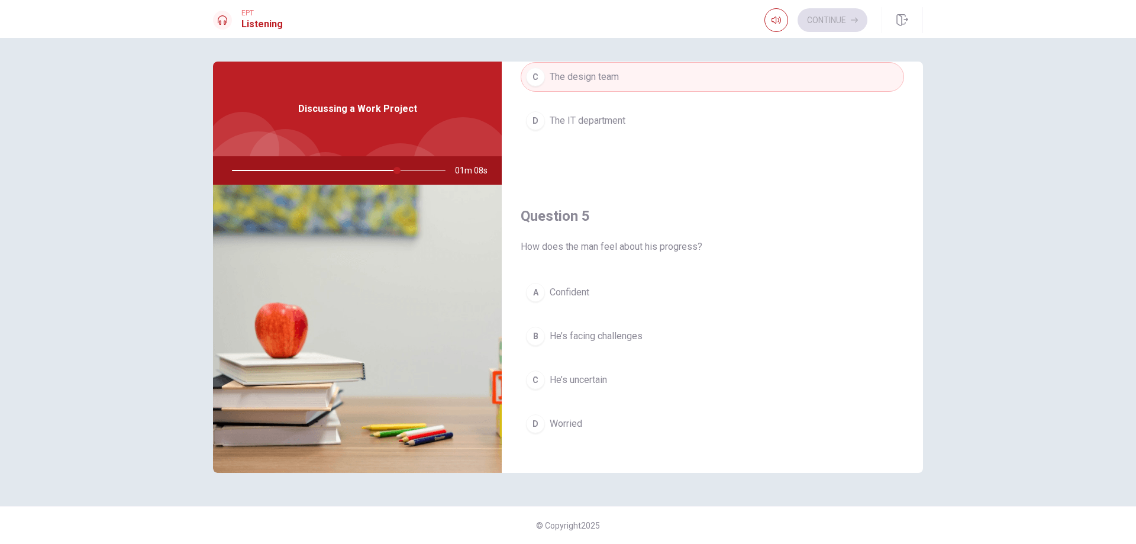
scroll to position [1103, 0]
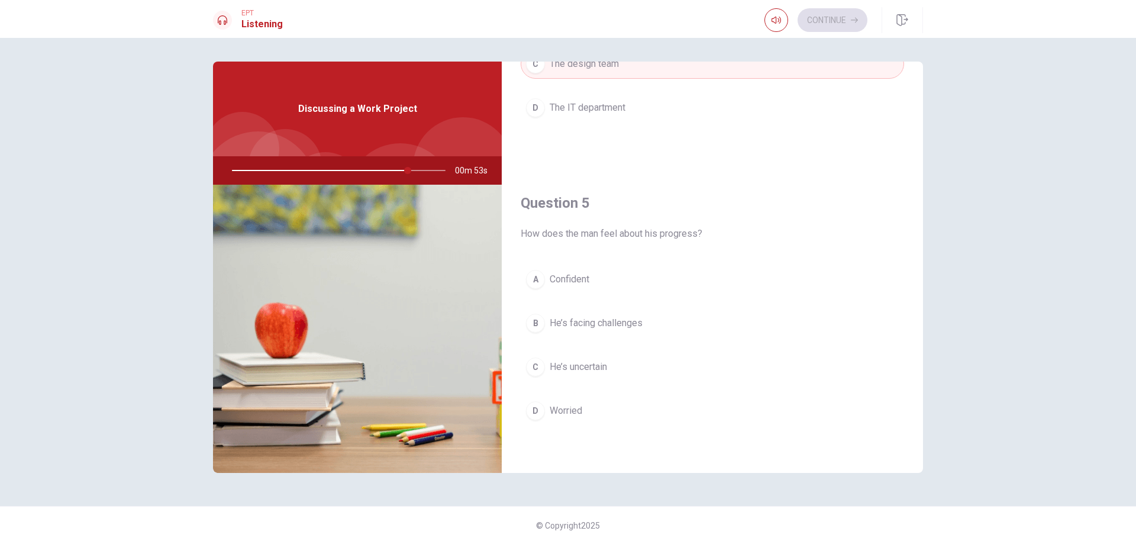
click at [568, 370] on span "He’s uncertain" at bounding box center [577, 367] width 57 height 14
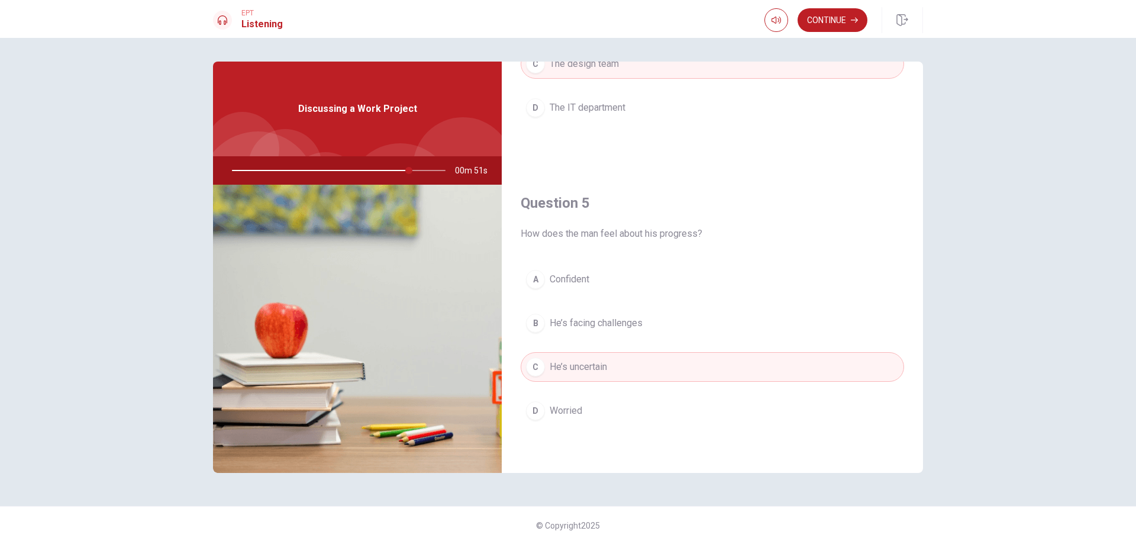
click at [391, 170] on div at bounding box center [336, 170] width 237 height 28
click at [602, 315] on button "B He’s facing challenges" at bounding box center [711, 323] width 383 height 30
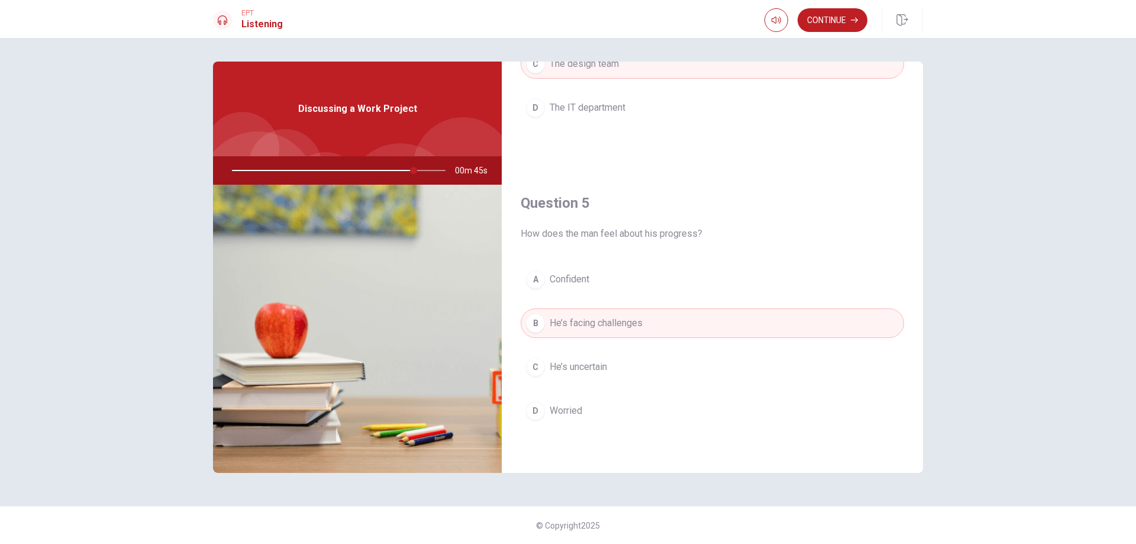
click at [604, 282] on button "A Confident" at bounding box center [711, 279] width 383 height 30
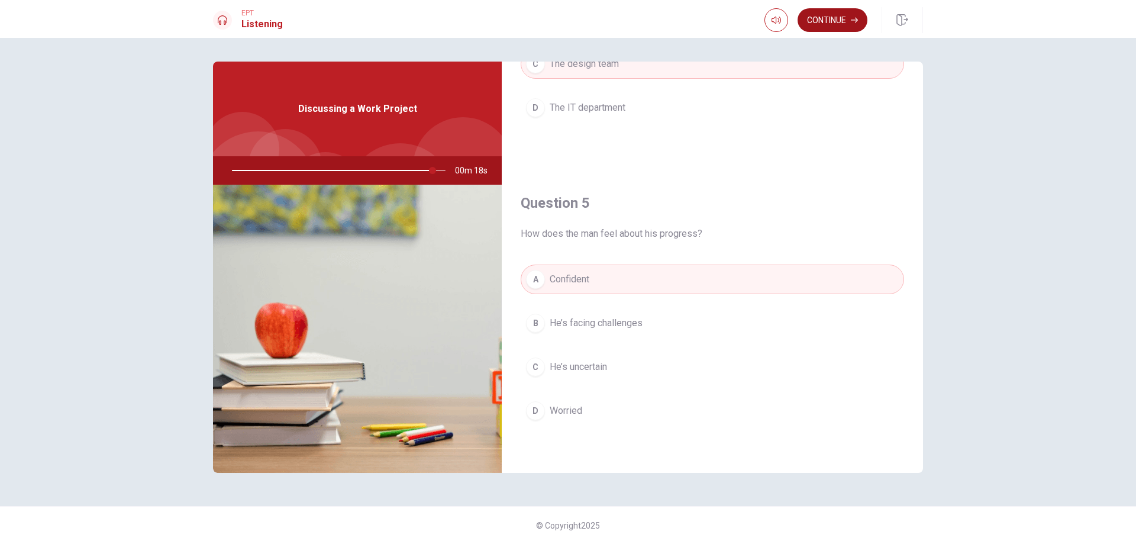
click at [819, 28] on button "Continue" at bounding box center [832, 20] width 70 height 24
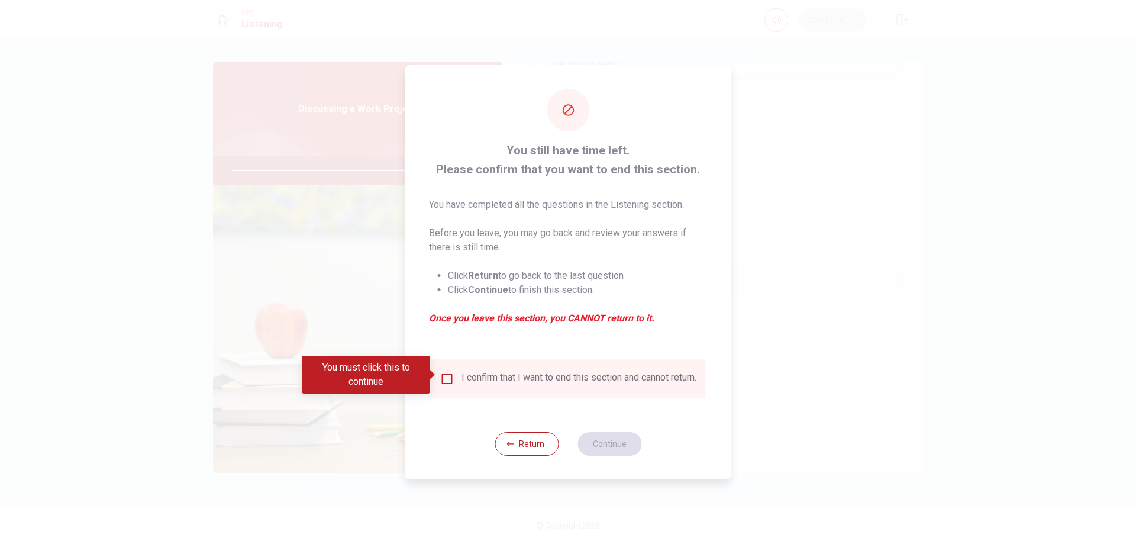
click at [493, 381] on div "I confirm that I want to end this section and cannot return." at bounding box center [578, 378] width 235 height 14
click at [445, 381] on input "You must click this to continue" at bounding box center [447, 378] width 14 height 14
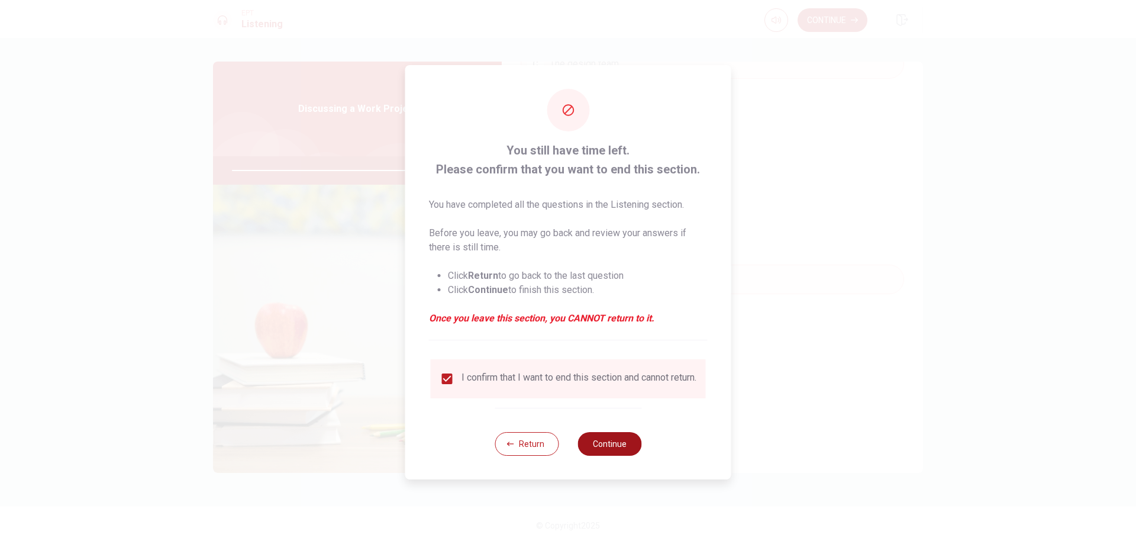
click at [630, 455] on button "Continue" at bounding box center [609, 444] width 64 height 24
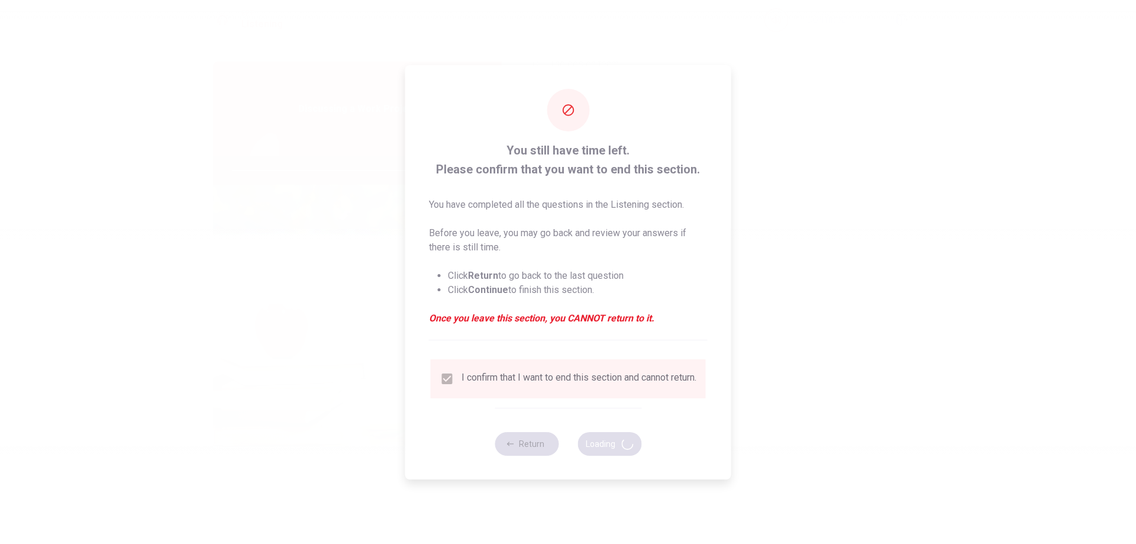
type input "95"
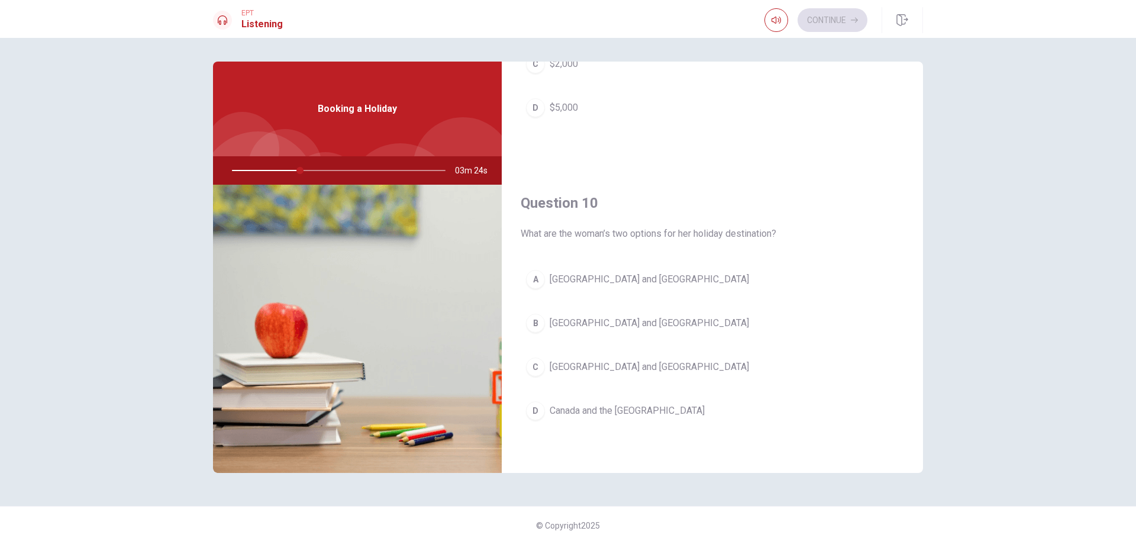
click at [587, 369] on span "[GEOGRAPHIC_DATA] and [GEOGRAPHIC_DATA]" at bounding box center [648, 367] width 199 height 14
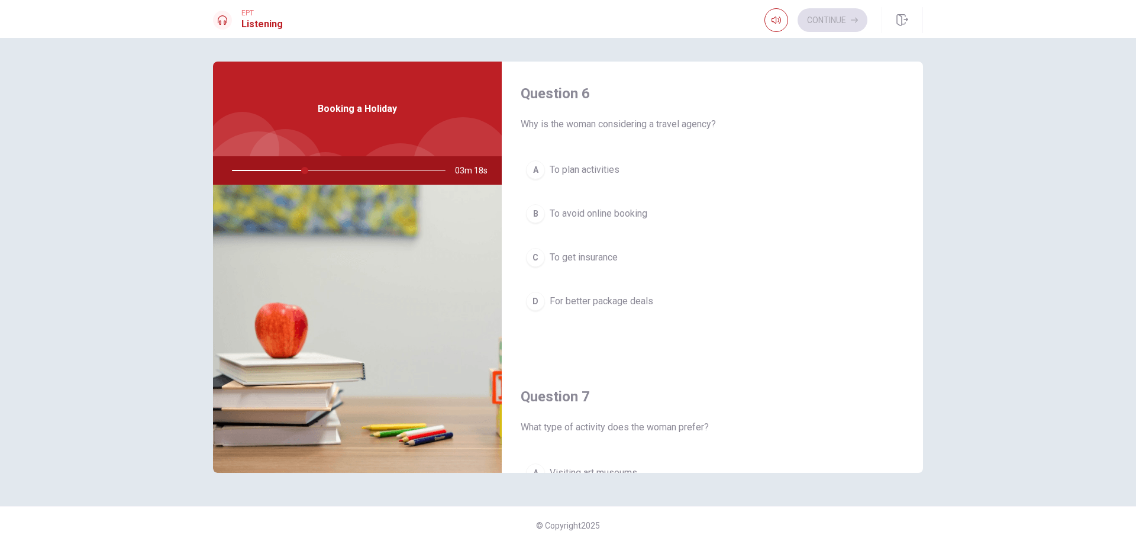
scroll to position [0, 0]
click at [625, 305] on span "For better package deals" at bounding box center [601, 302] width 104 height 14
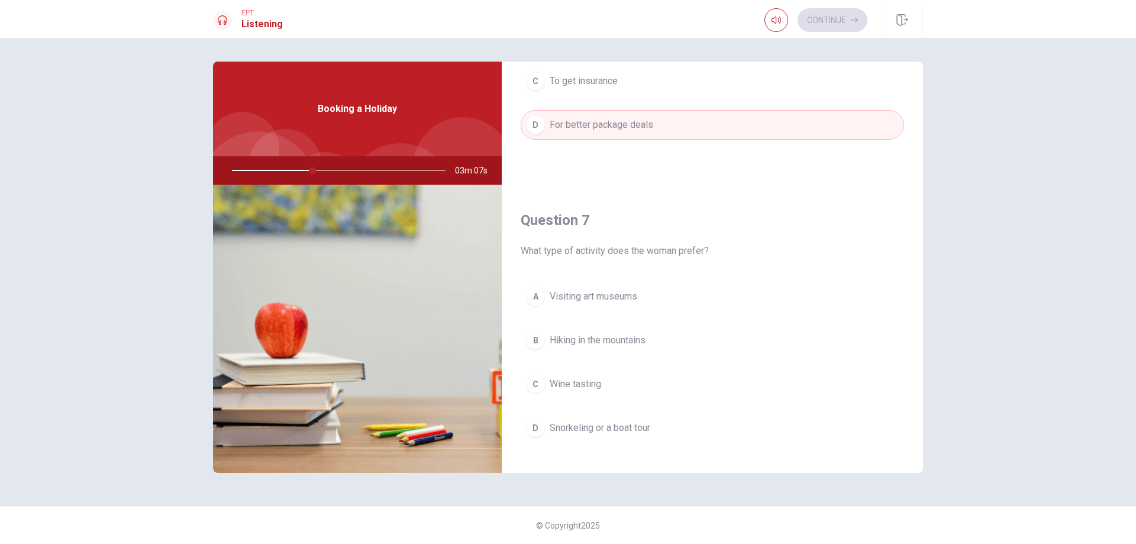
scroll to position [237, 0]
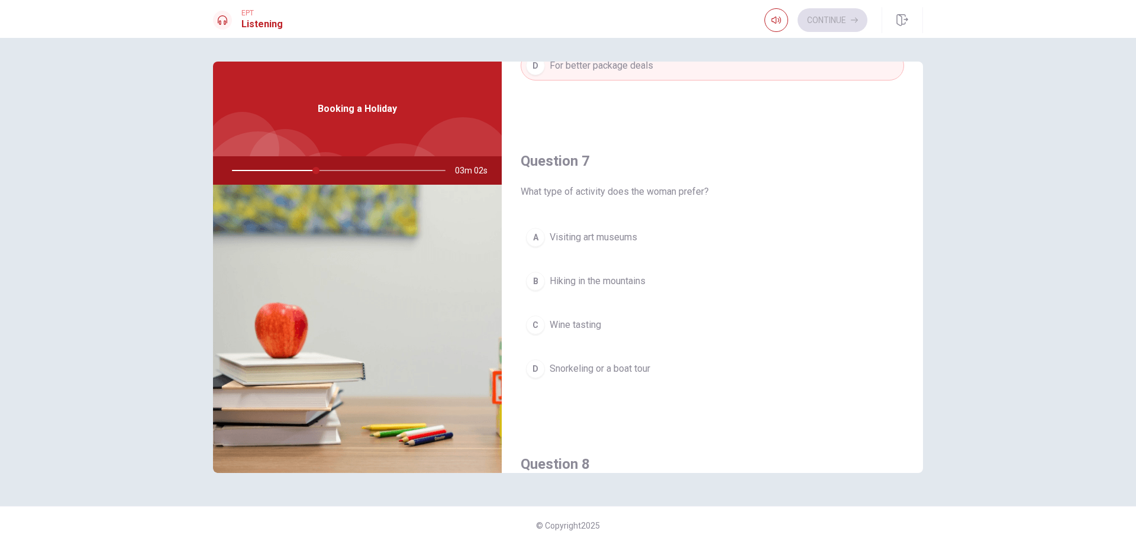
click at [639, 370] on span "Snorkeling or a boat tour" at bounding box center [599, 368] width 101 height 14
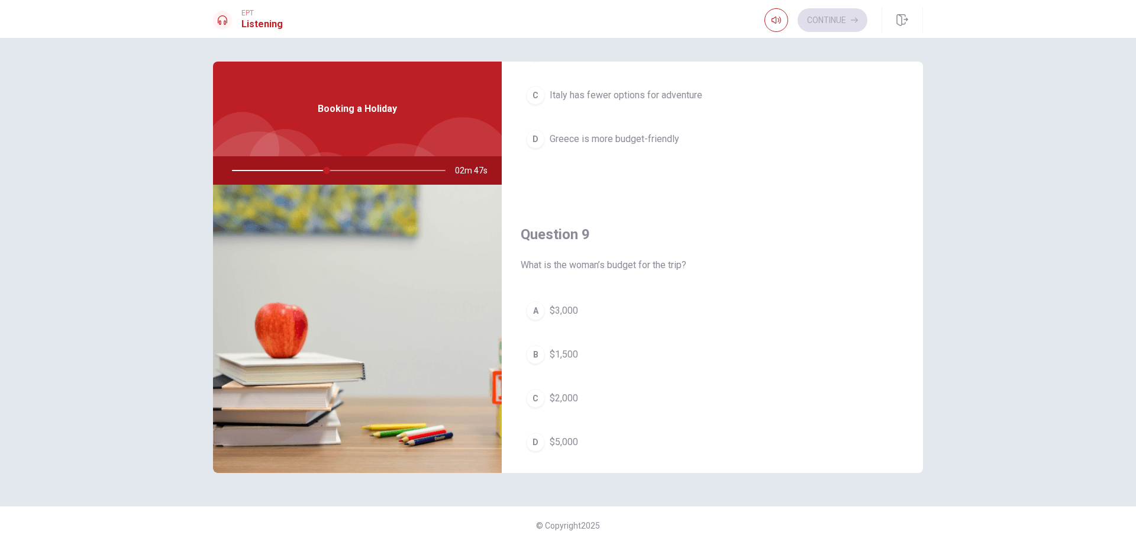
scroll to position [828, 0]
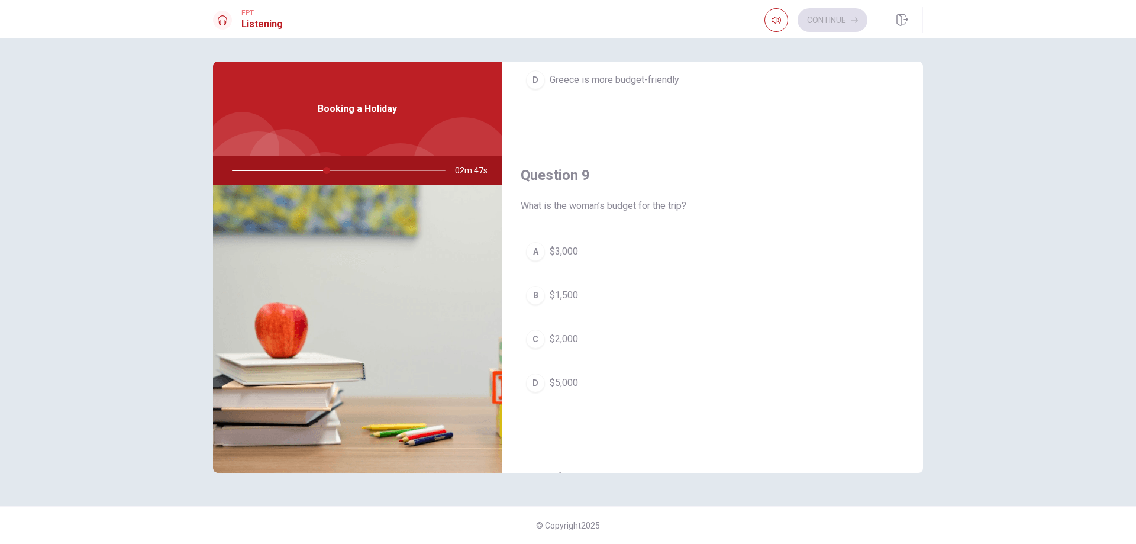
click at [562, 339] on span "$2,000" at bounding box center [563, 339] width 28 height 14
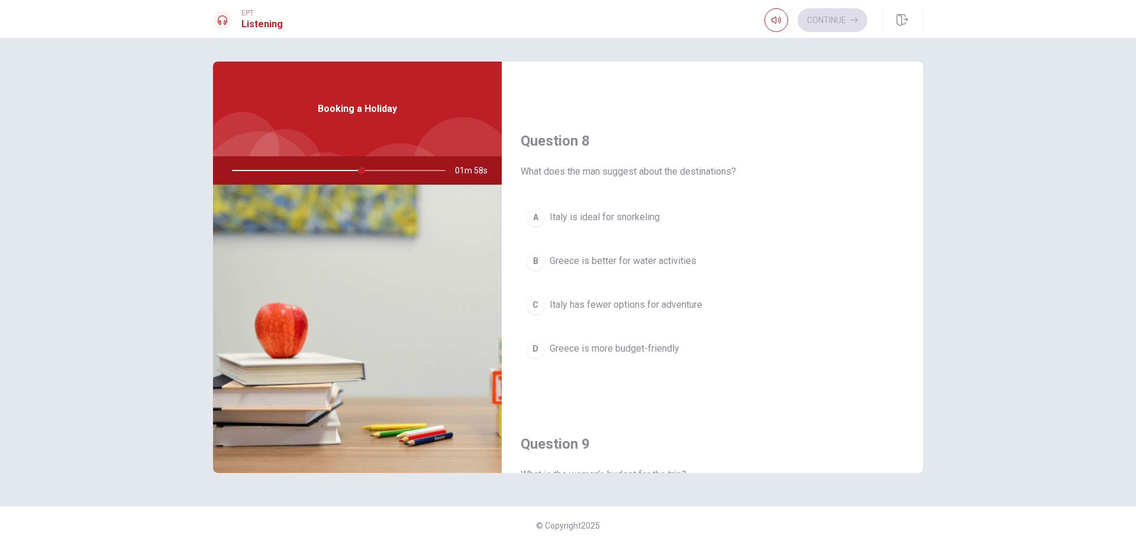
scroll to position [532, 0]
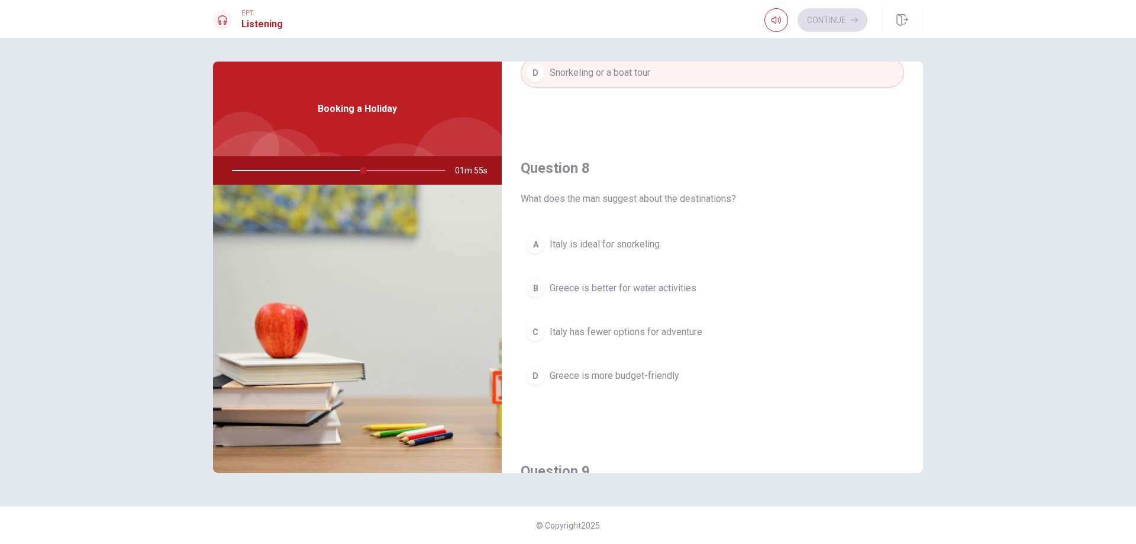
click at [654, 296] on button "B Greece is better for water activities" at bounding box center [711, 288] width 383 height 30
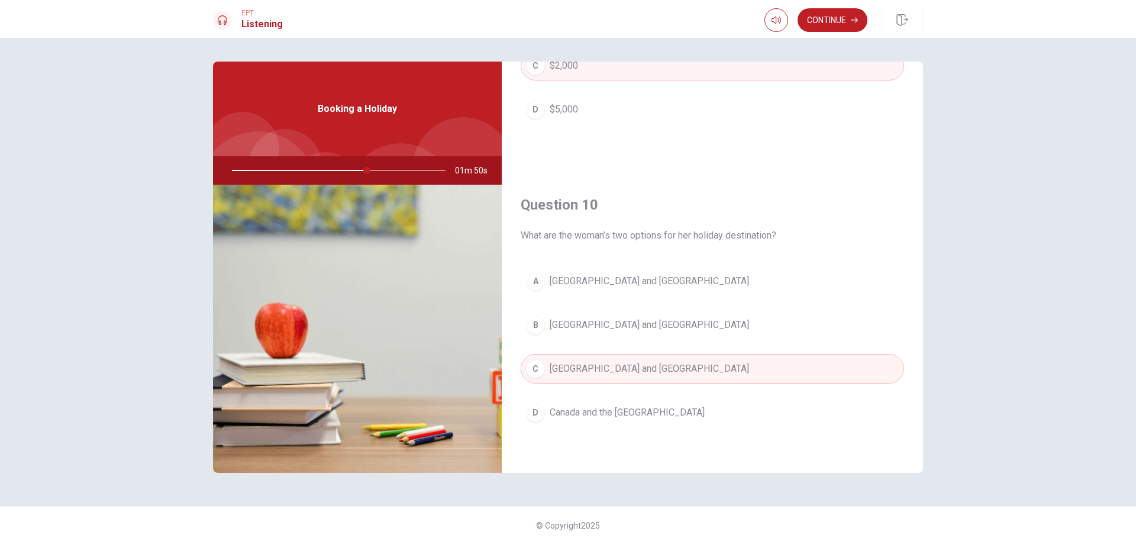
scroll to position [1103, 0]
click at [832, 27] on button "Continue" at bounding box center [832, 20] width 70 height 24
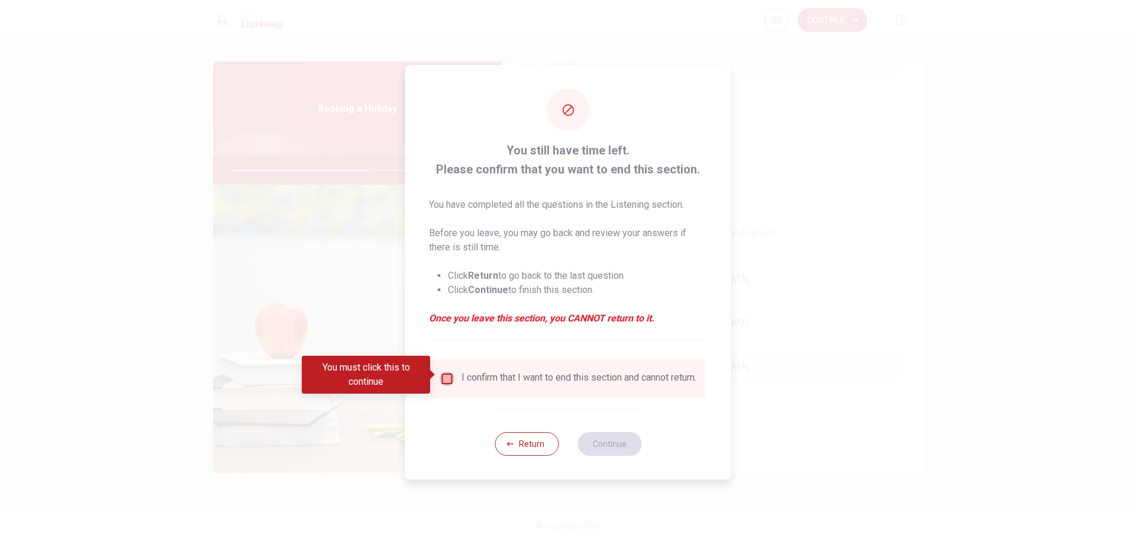
click at [440, 371] on input "You must click this to continue" at bounding box center [447, 378] width 14 height 14
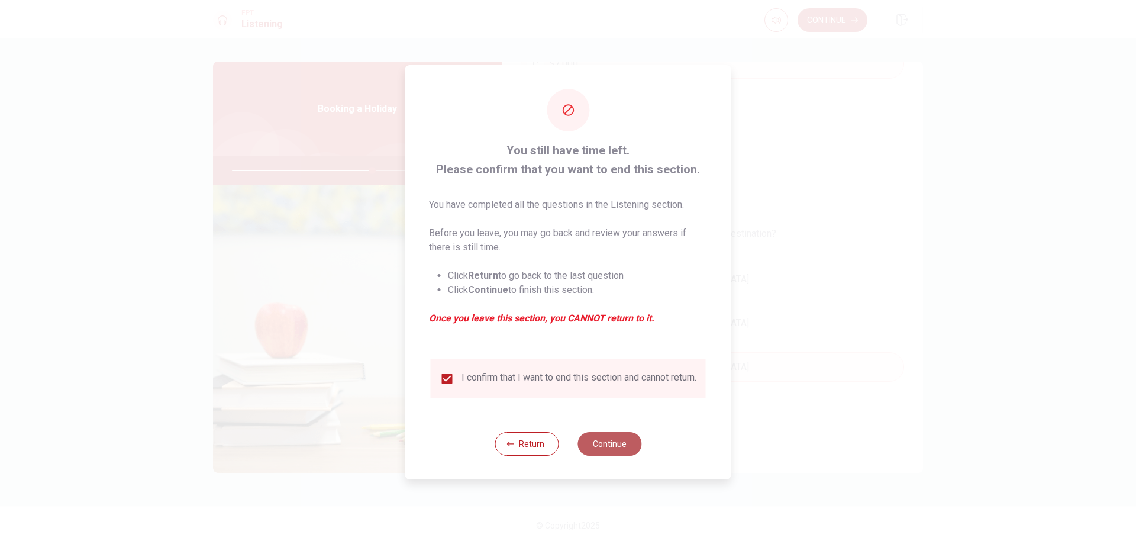
click at [620, 449] on button "Continue" at bounding box center [609, 444] width 64 height 24
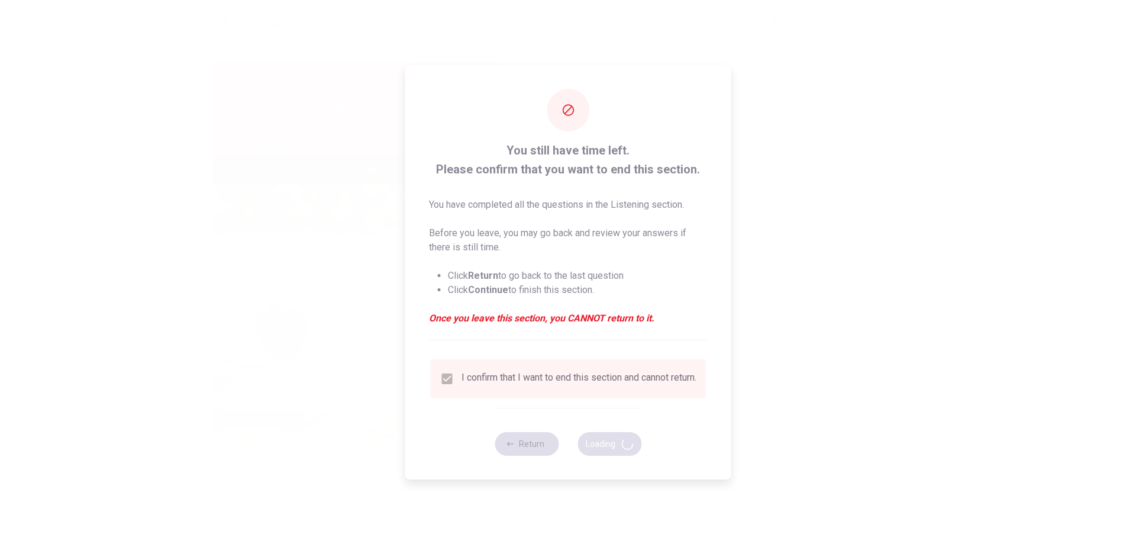
type input "66"
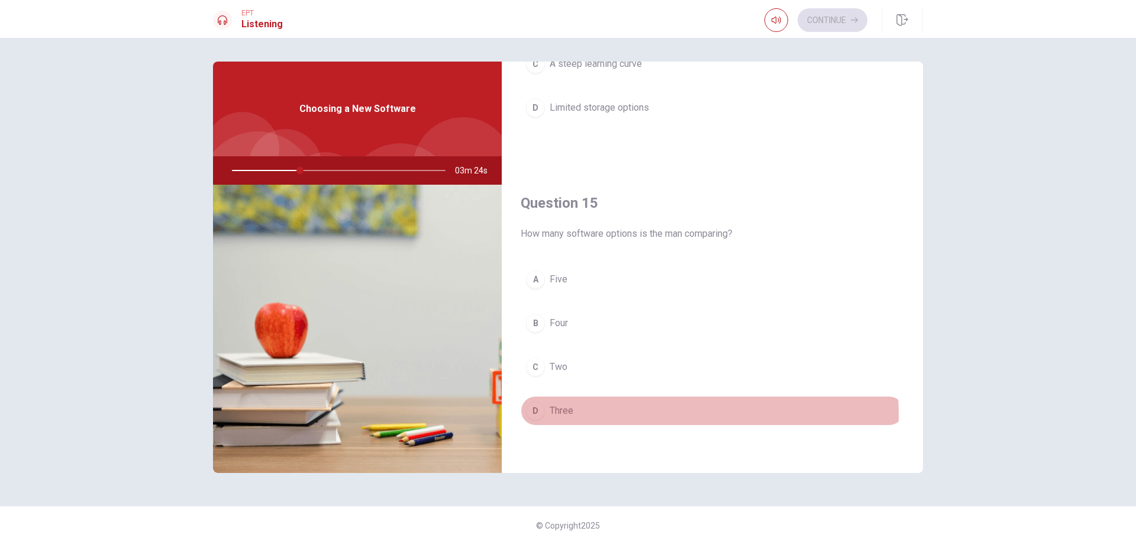
click at [563, 416] on span "Three" at bounding box center [561, 410] width 24 height 14
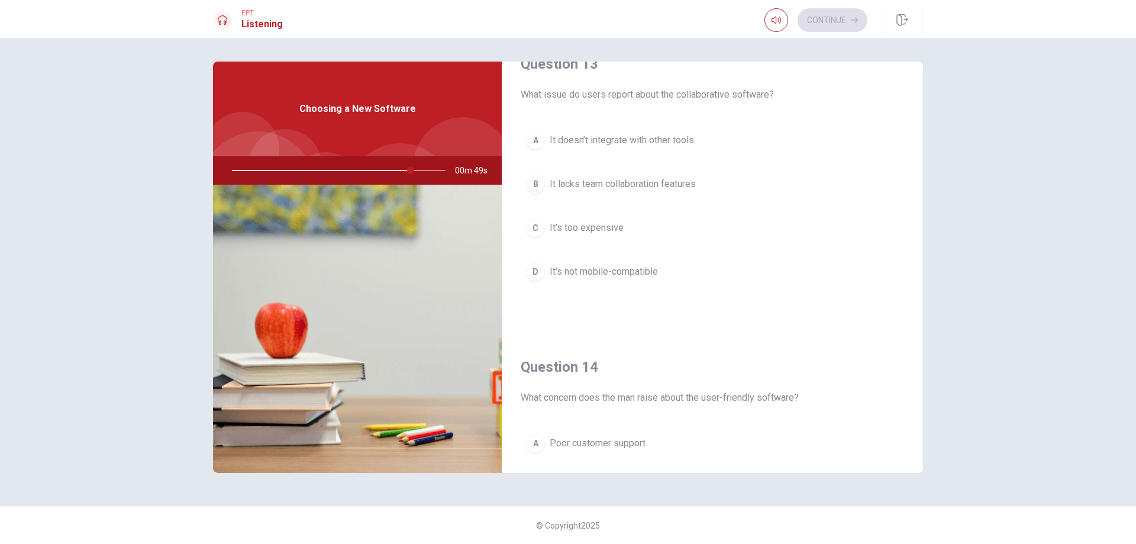
scroll to position [571, 0]
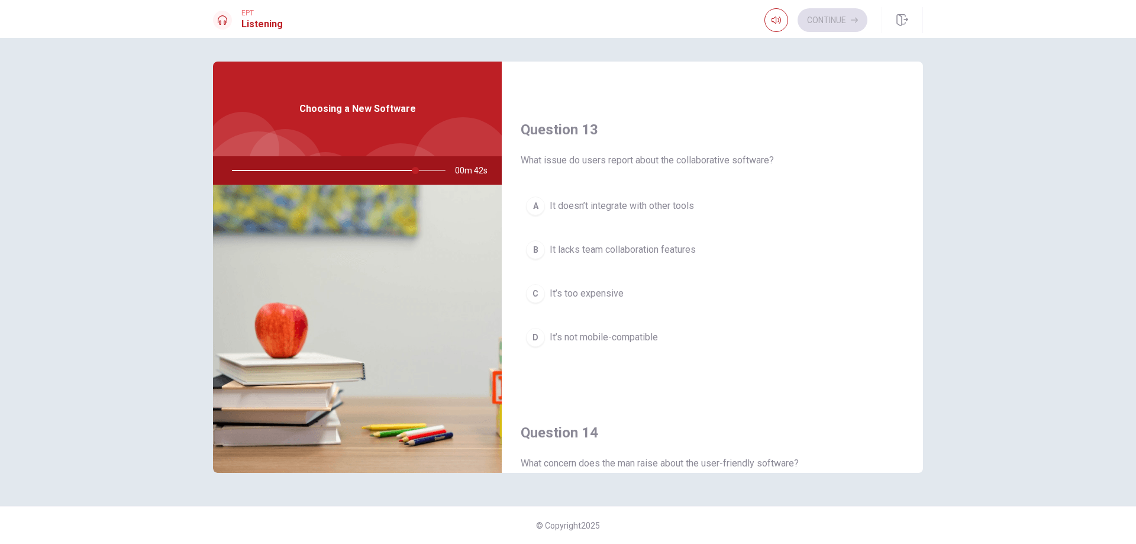
click at [617, 336] on span "It’s not mobile-compatible" at bounding box center [603, 337] width 108 height 14
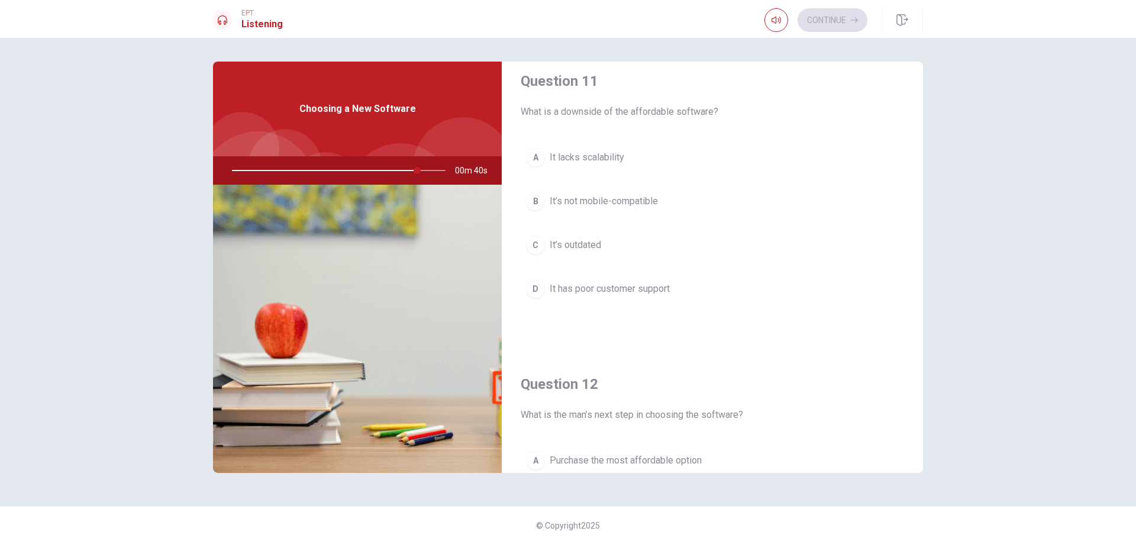
scroll to position [0, 0]
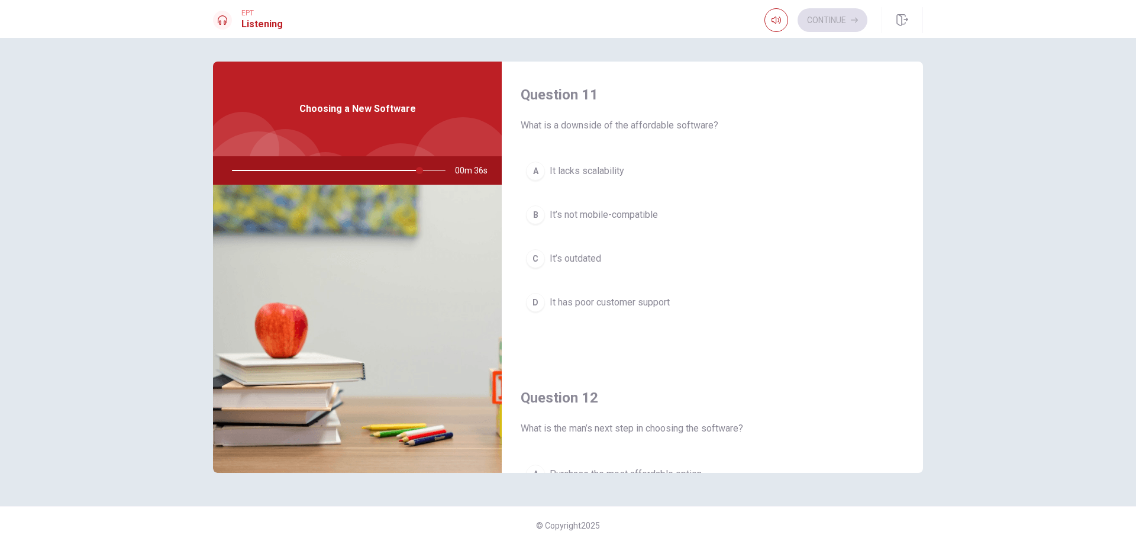
click at [629, 174] on button "A It lacks scalability" at bounding box center [711, 171] width 383 height 30
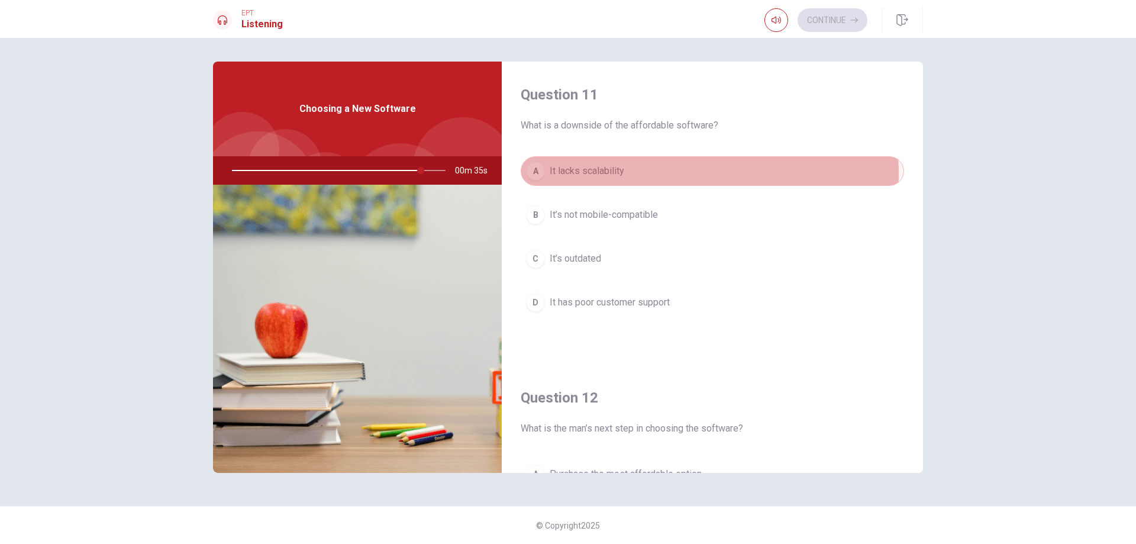
click at [629, 174] on button "A It lacks scalability" at bounding box center [711, 171] width 383 height 30
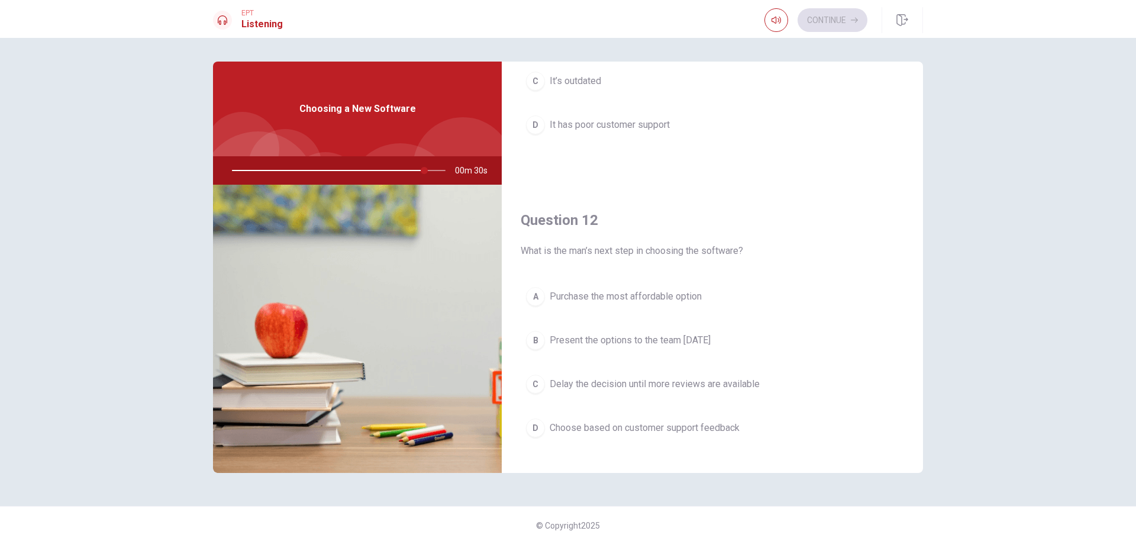
scroll to position [237, 0]
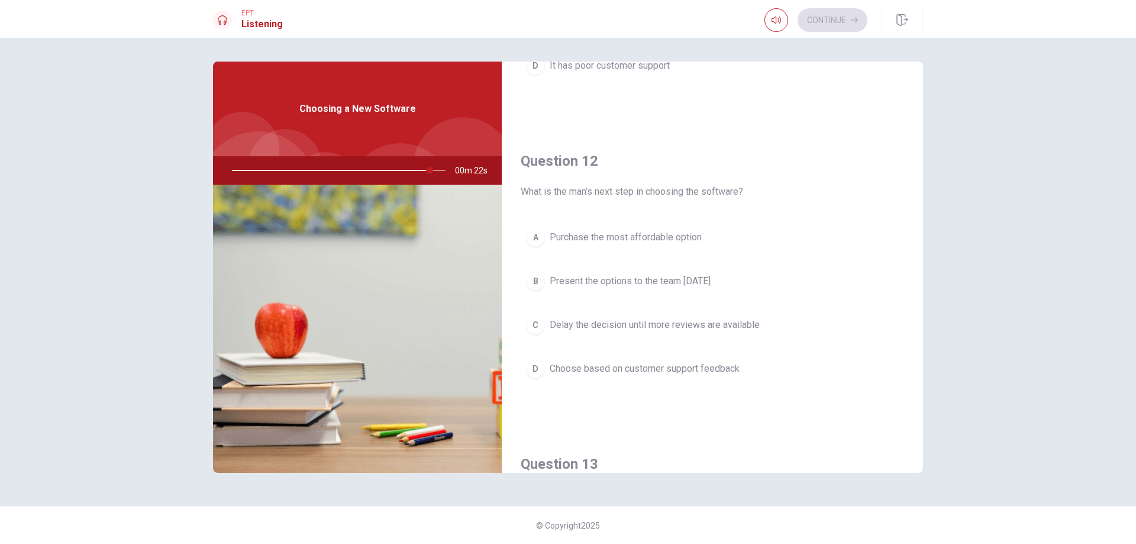
click at [710, 280] on span "Present the options to the team [DATE]" at bounding box center [629, 281] width 161 height 14
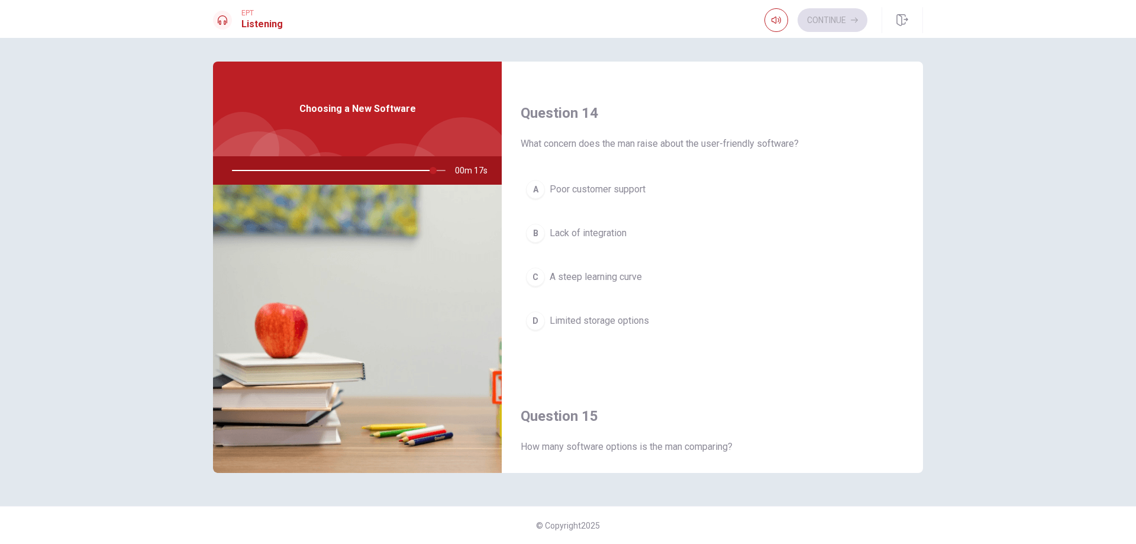
scroll to position [887, 0]
click at [597, 244] on button "B Lack of integration" at bounding box center [711, 236] width 383 height 30
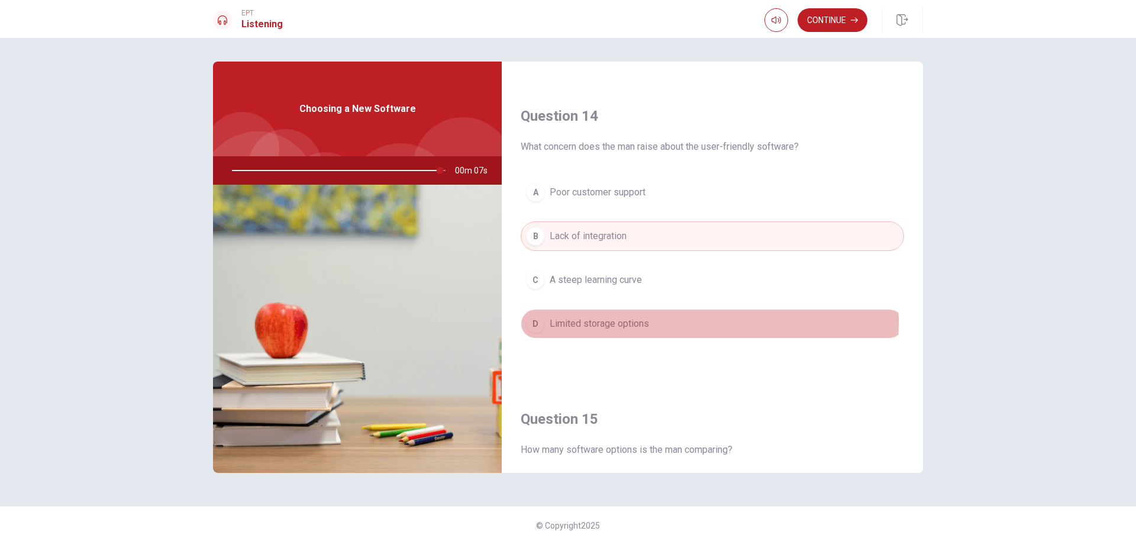
click at [644, 322] on span "Limited storage options" at bounding box center [598, 323] width 99 height 14
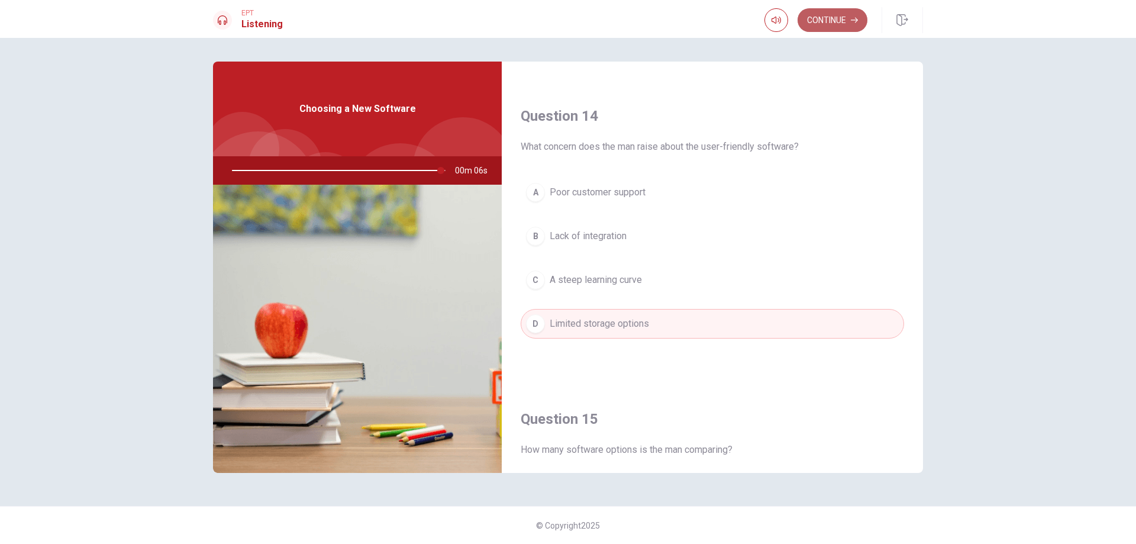
click at [830, 21] on button "Continue" at bounding box center [832, 20] width 70 height 24
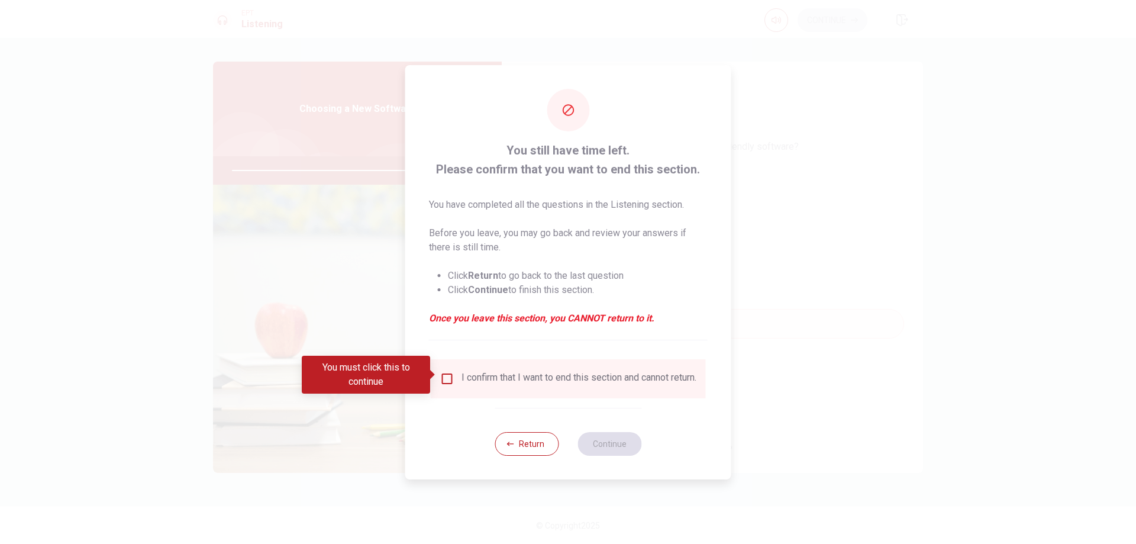
click at [448, 372] on input "You must click this to continue" at bounding box center [447, 378] width 14 height 14
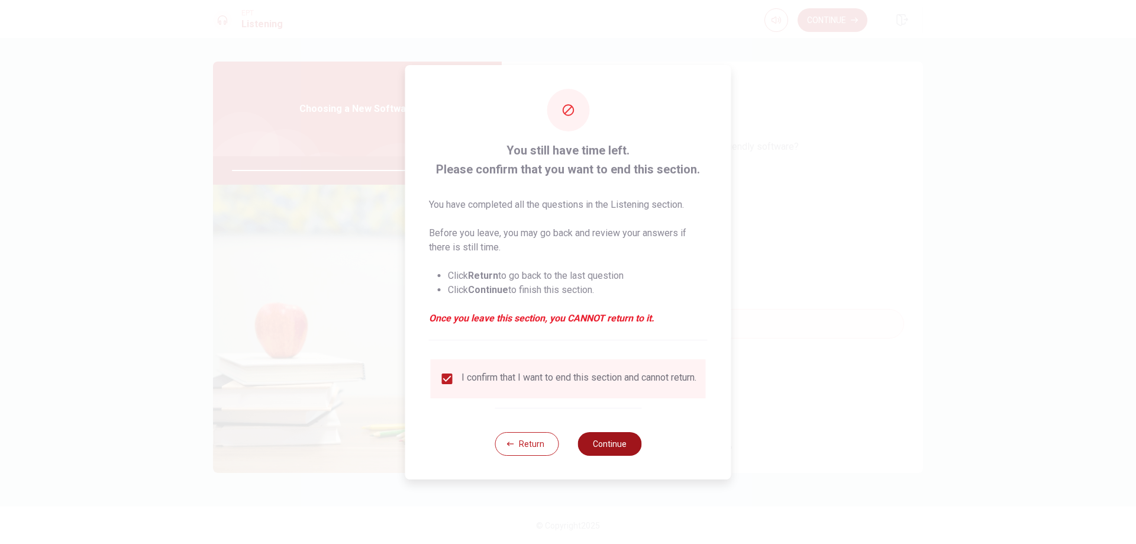
click at [636, 451] on button "Continue" at bounding box center [609, 444] width 64 height 24
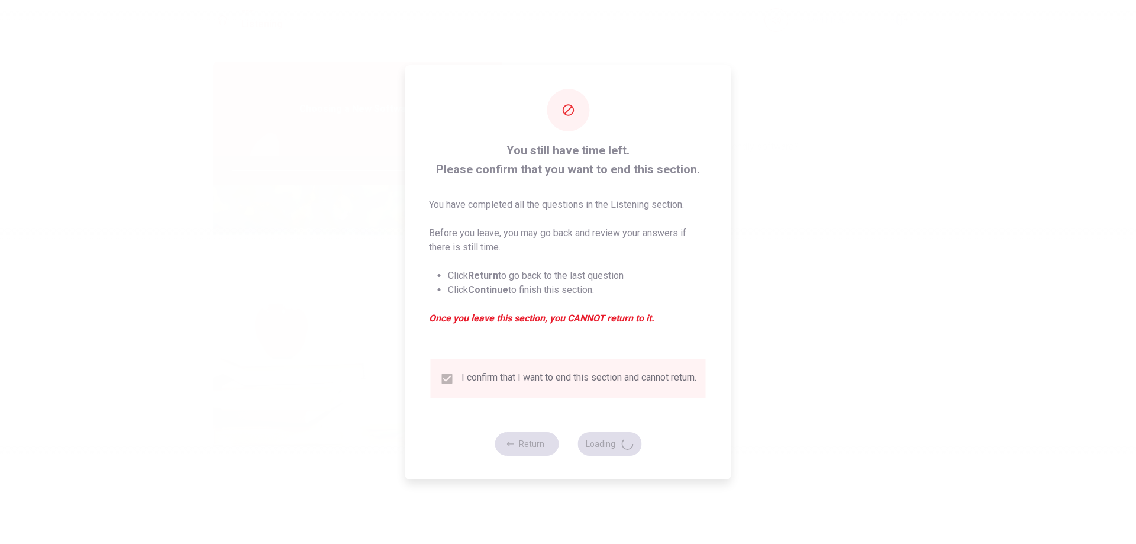
type input "99"
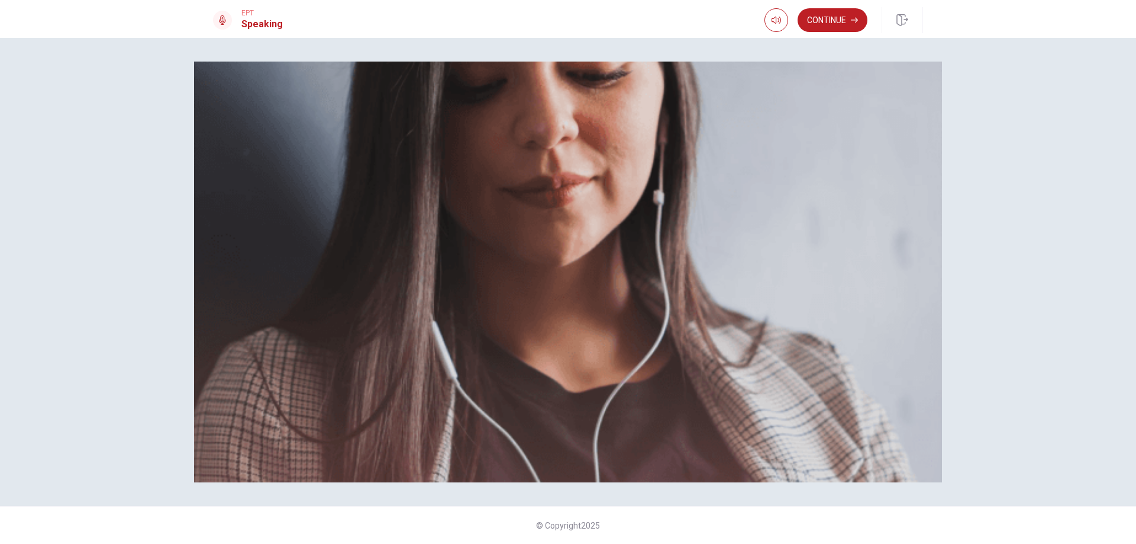
scroll to position [0, 0]
click at [826, 19] on button "Continue" at bounding box center [832, 20] width 70 height 24
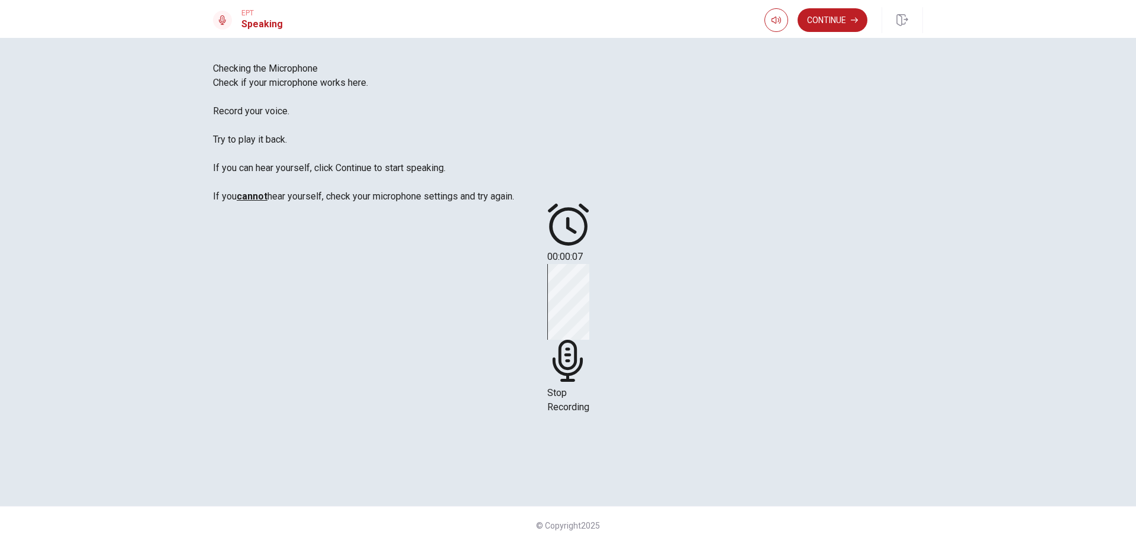
scroll to position [36, 0]
click at [582, 339] on icon at bounding box center [567, 360] width 30 height 42
click at [566, 321] on icon "Play Audio" at bounding box center [560, 314] width 11 height 14
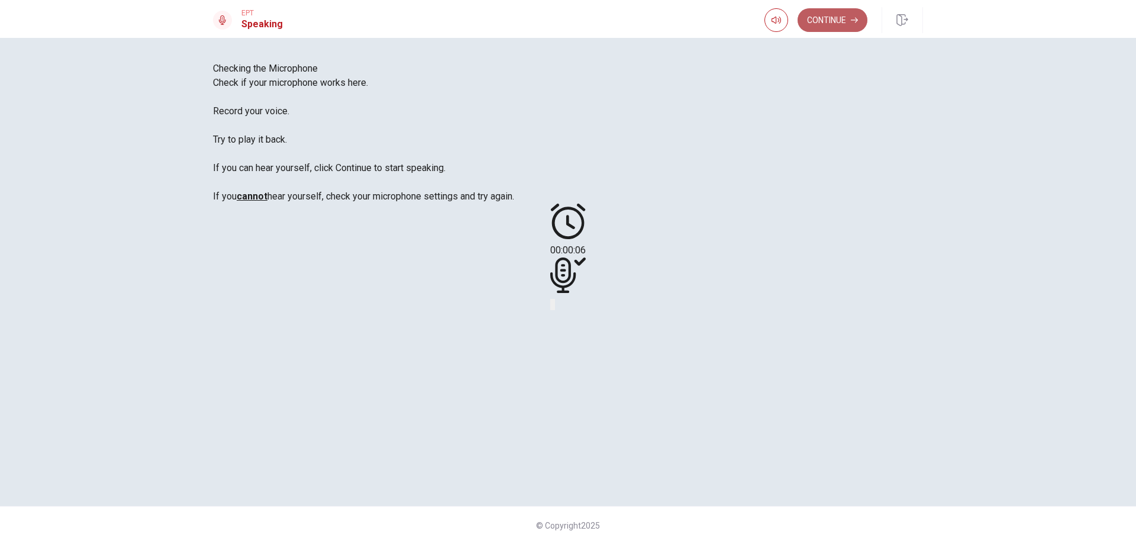
click at [840, 22] on button "Continue" at bounding box center [832, 20] width 70 height 24
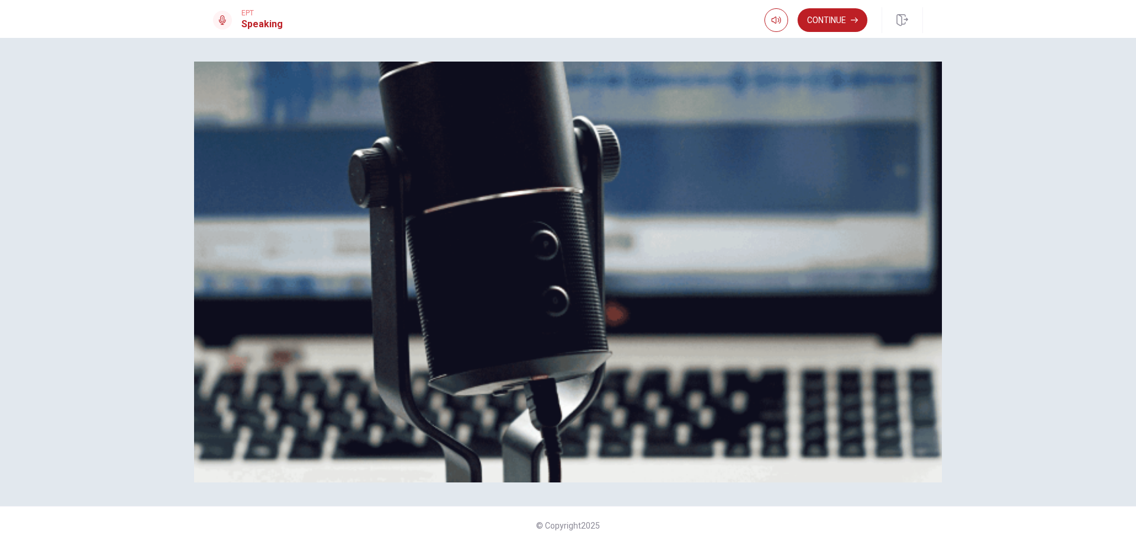
scroll to position [95, 0]
click at [828, 23] on button "Continue" at bounding box center [832, 20] width 70 height 24
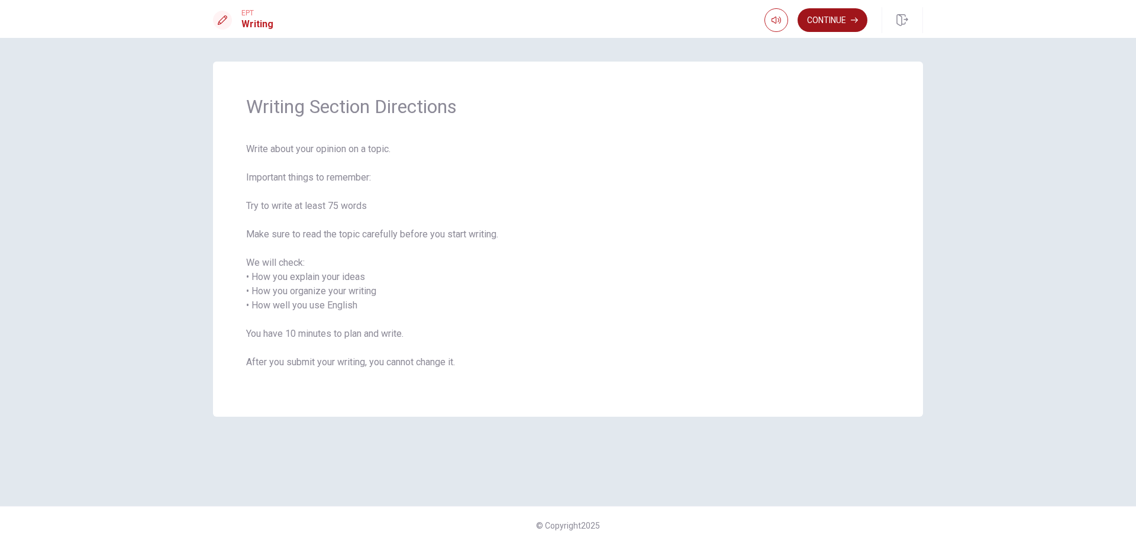
click at [849, 27] on button "Continue" at bounding box center [832, 20] width 70 height 24
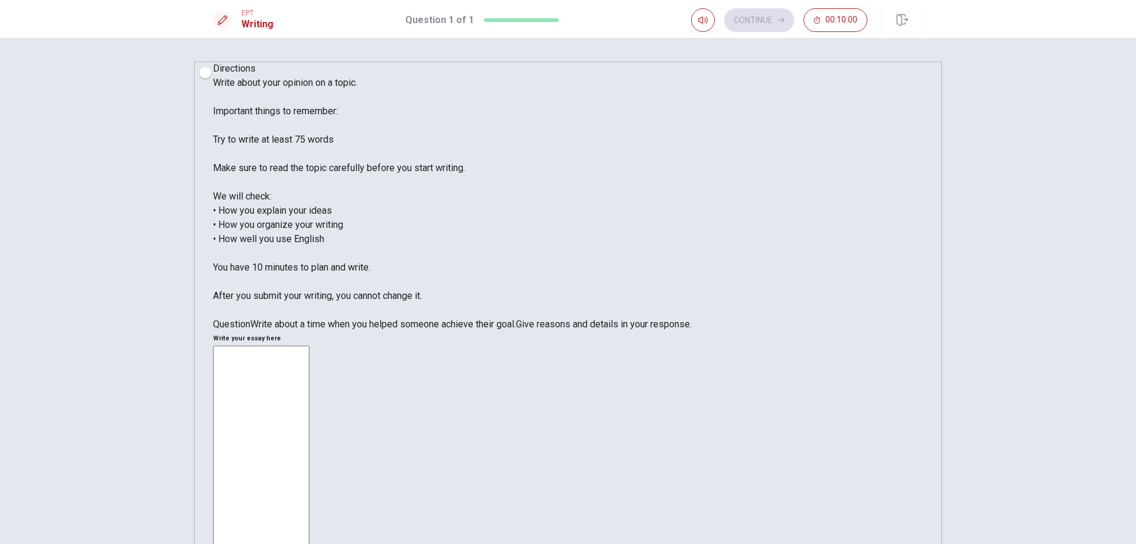
click at [309, 345] on textarea at bounding box center [261, 513] width 96 height 337
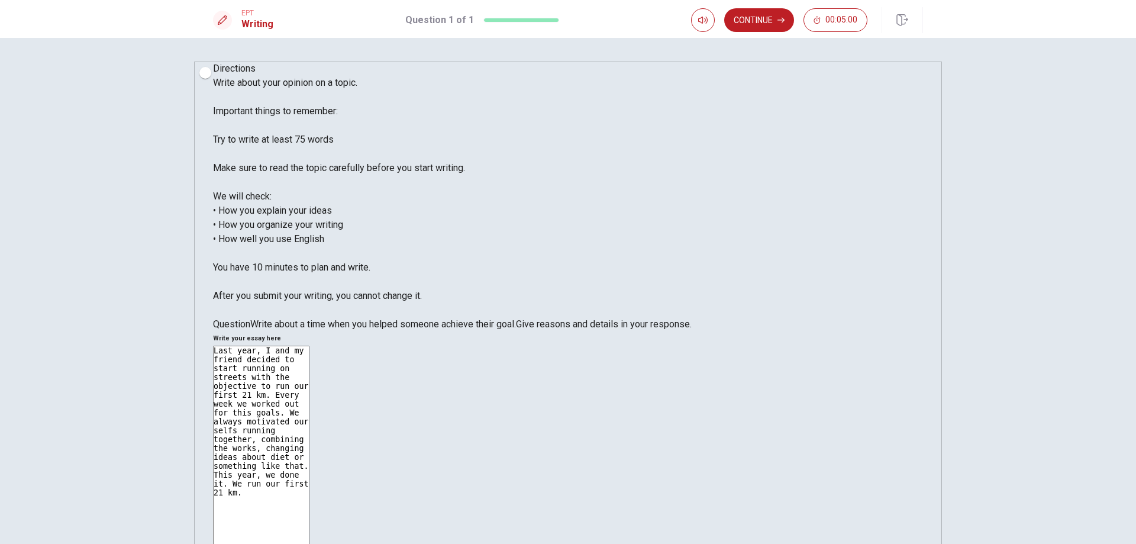
click at [309, 345] on textarea "Last year, I and my friend decided to start running on streets with the objecti…" at bounding box center [261, 513] width 96 height 337
type textarea "Last year, I and my friend decided to start running on streets with the objecti…"
click at [774, 17] on button "Continue" at bounding box center [759, 20] width 70 height 24
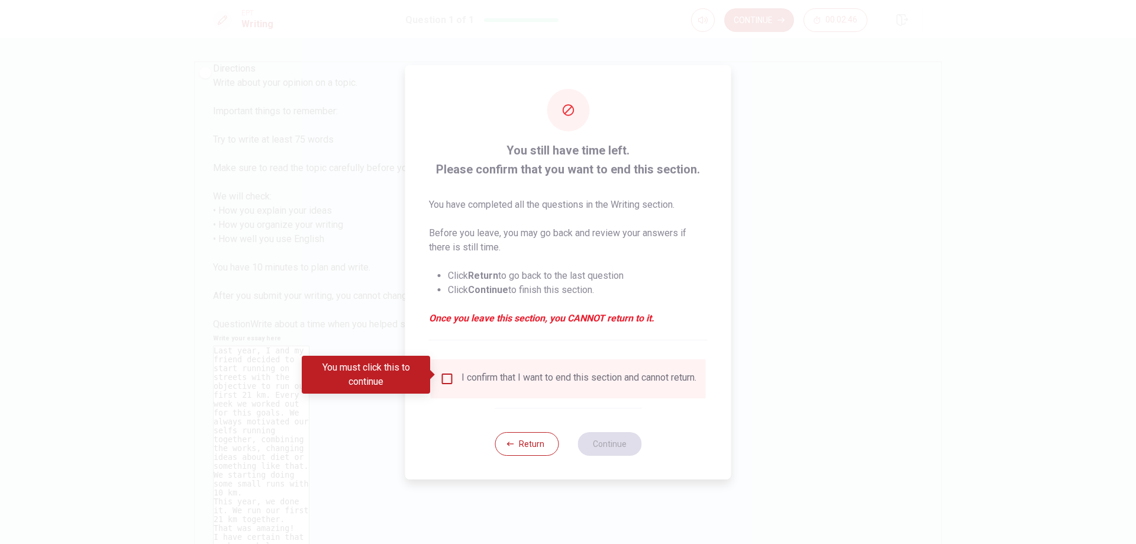
click at [442, 378] on input "You must click this to continue" at bounding box center [447, 378] width 14 height 14
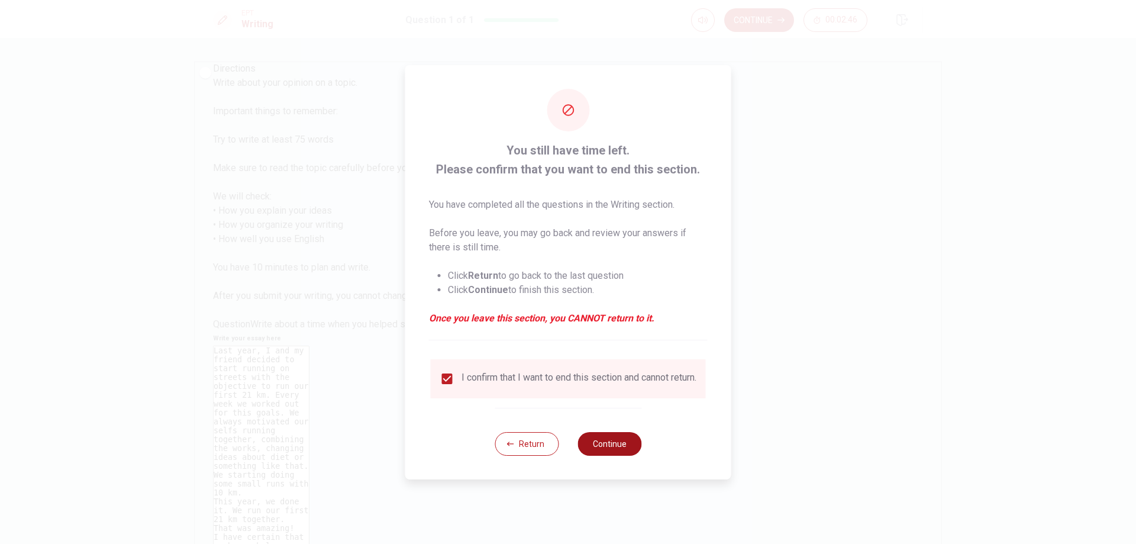
click at [603, 455] on button "Continue" at bounding box center [609, 444] width 64 height 24
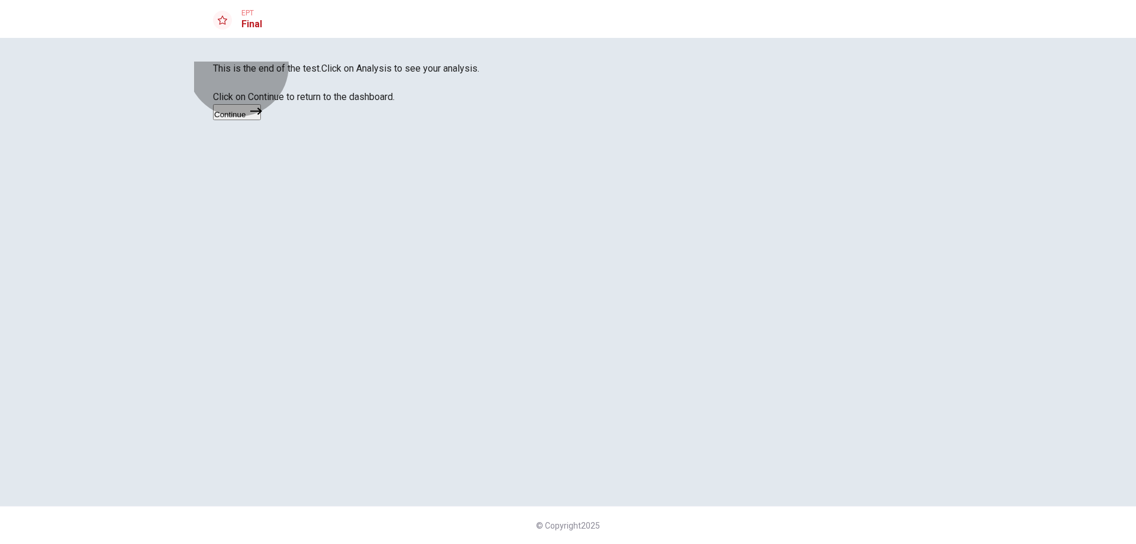
click at [261, 120] on button "Continue" at bounding box center [237, 112] width 48 height 16
